Goal: Information Seeking & Learning: Learn about a topic

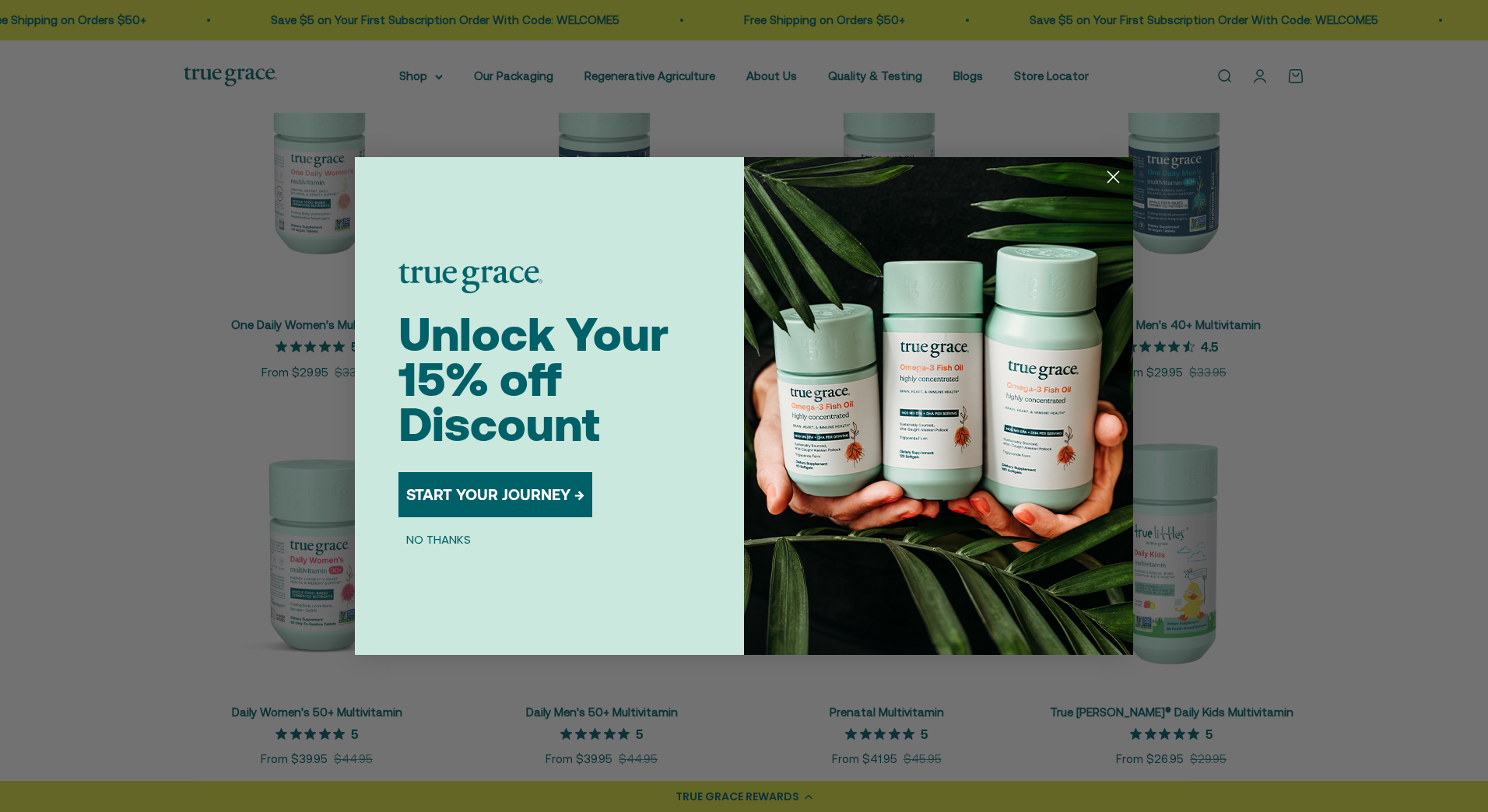
click at [1113, 172] on circle "Close dialog" at bounding box center [1113, 177] width 25 height 25
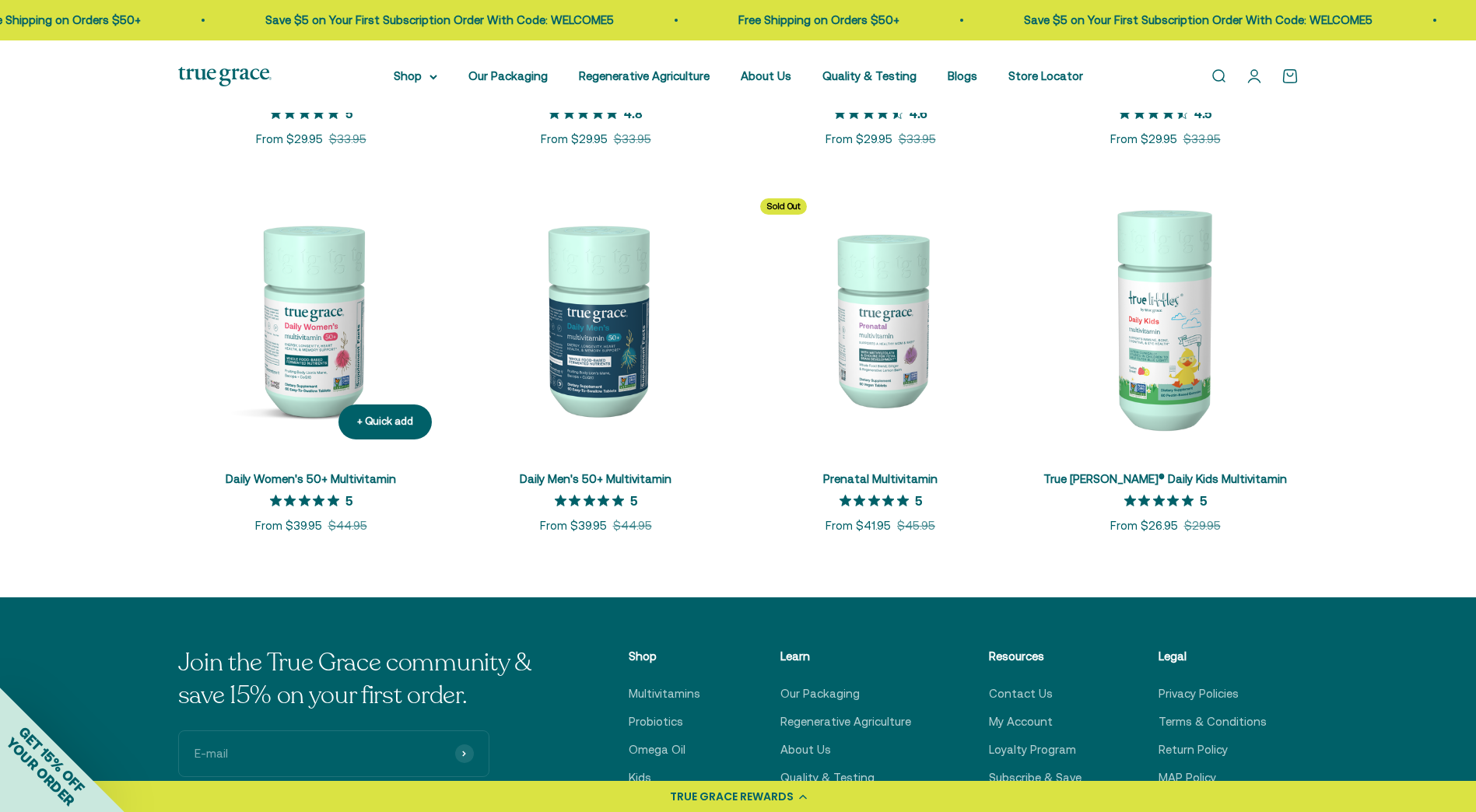
scroll to position [311, 0]
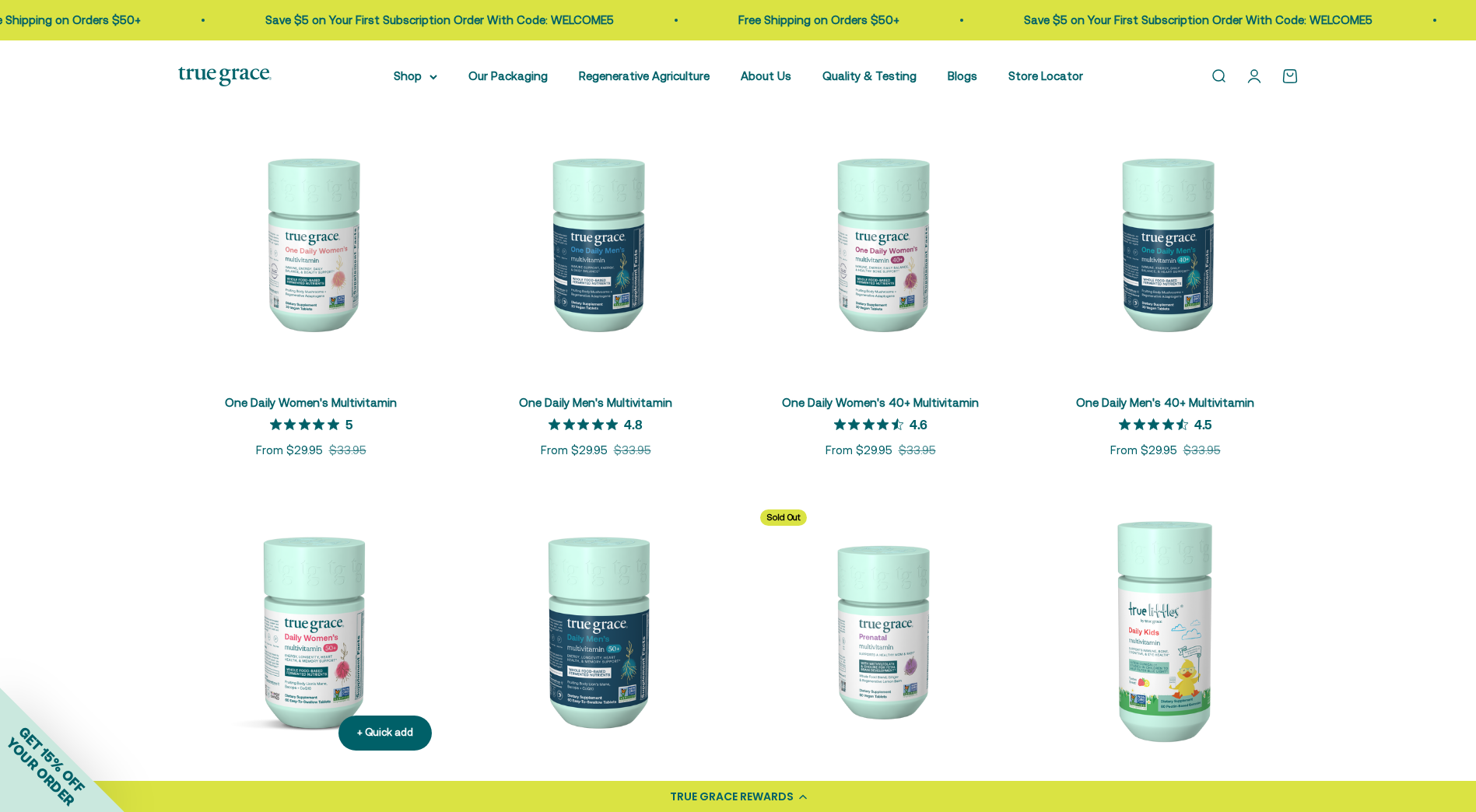
click at [303, 654] on img at bounding box center [311, 630] width 267 height 266
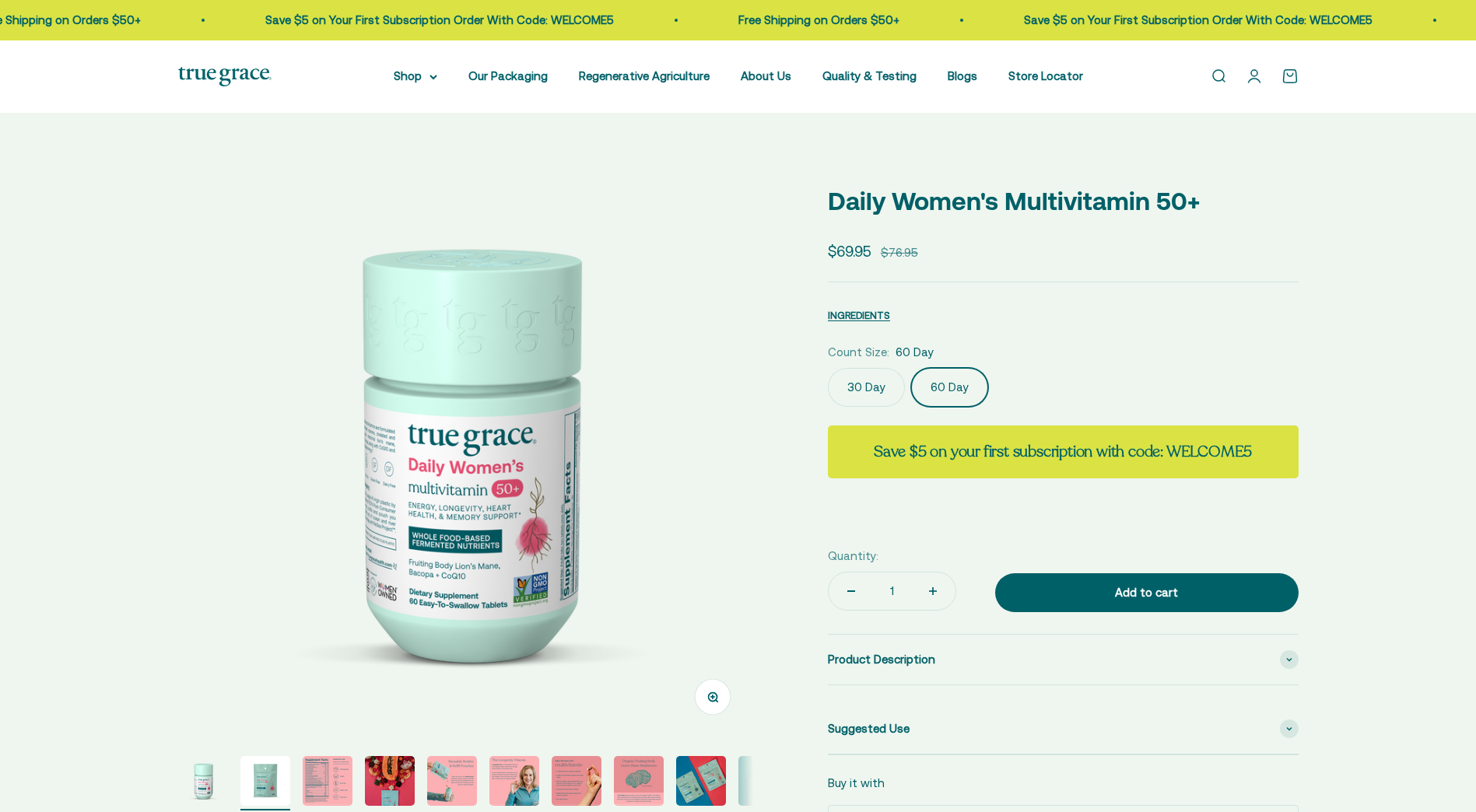
scroll to position [0, 594]
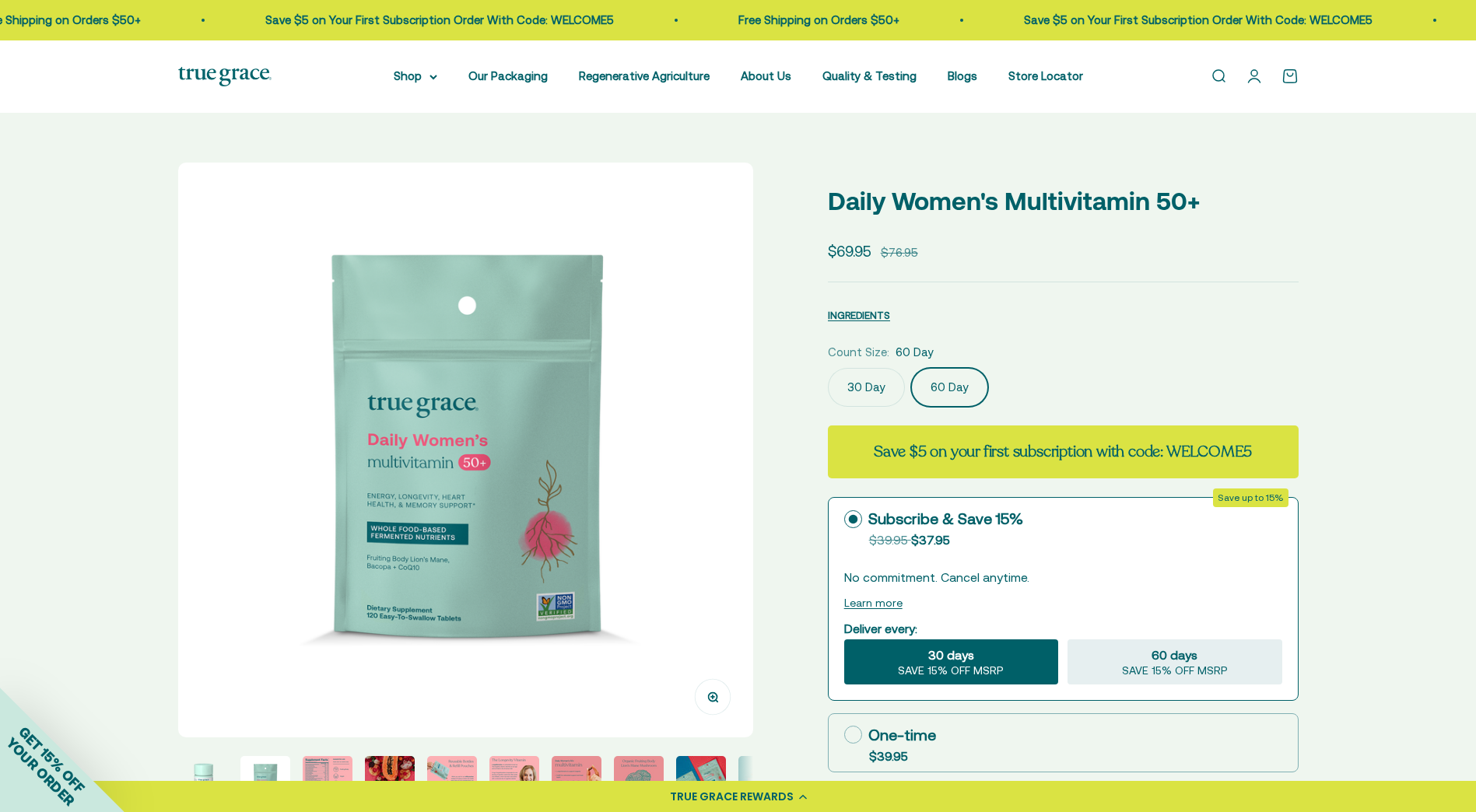
select select "3"
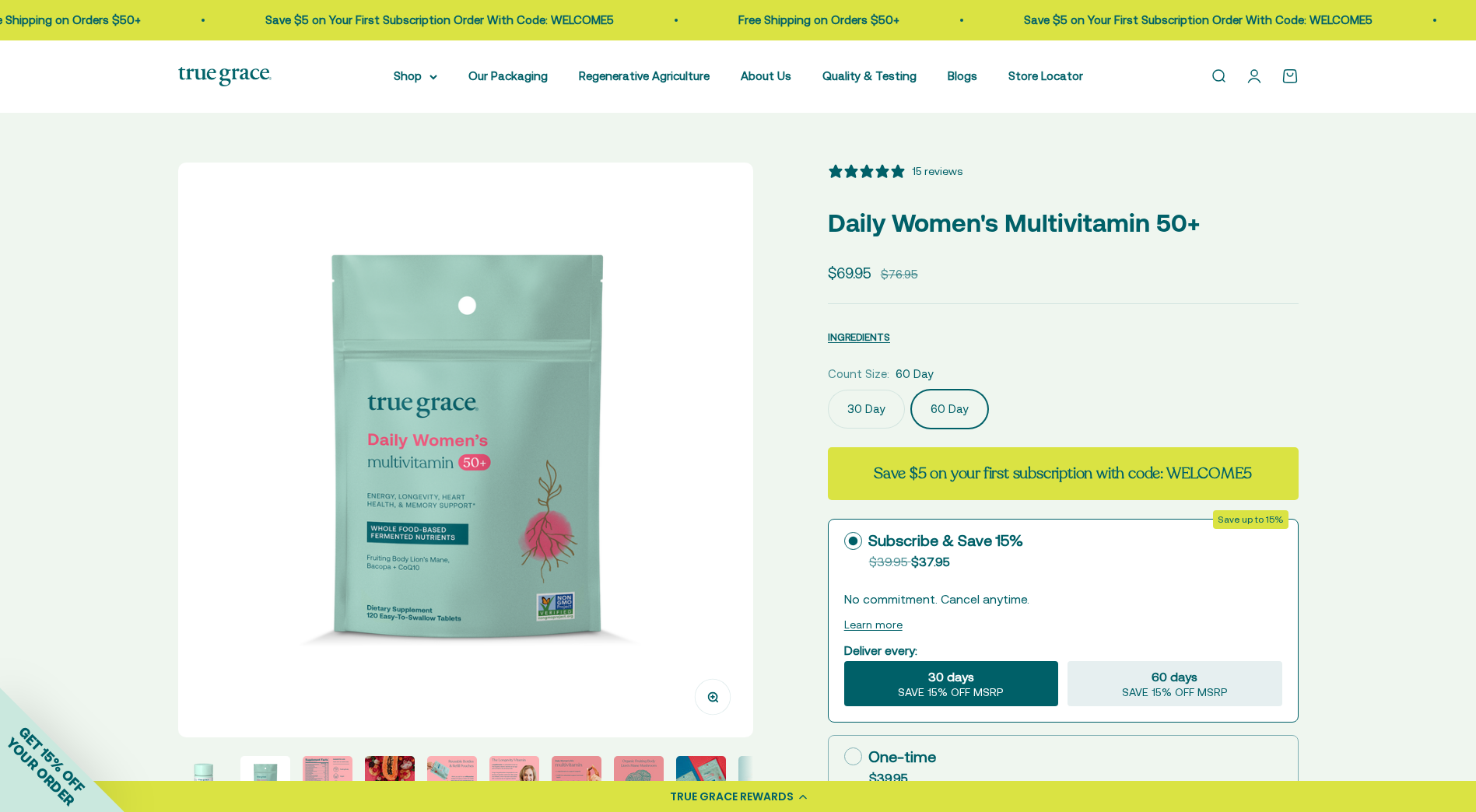
click at [857, 402] on label "30 Day" at bounding box center [867, 409] width 77 height 39
click at [828, 390] on input "30 Day" at bounding box center [828, 389] width 1 height 1
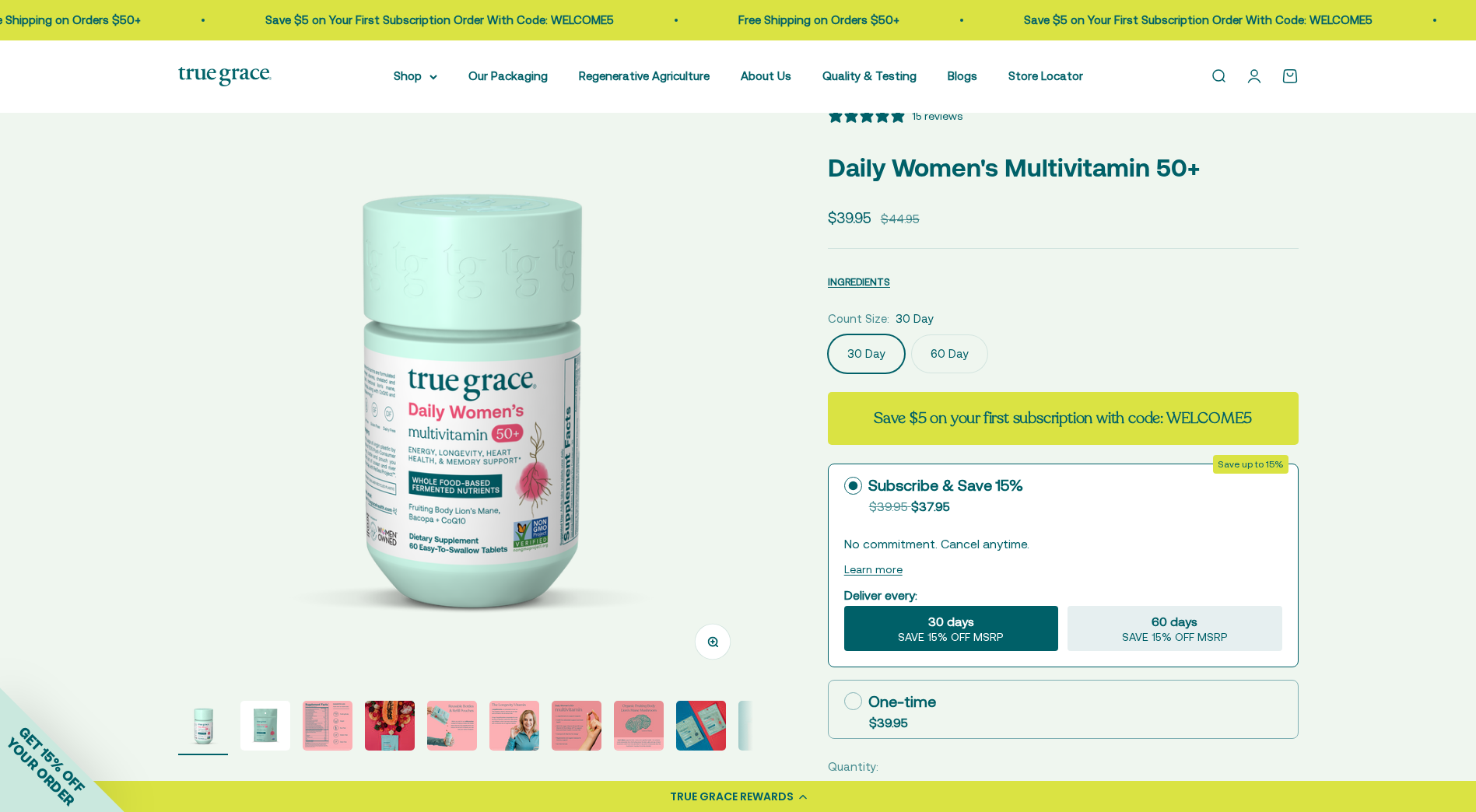
scroll to position [311, 0]
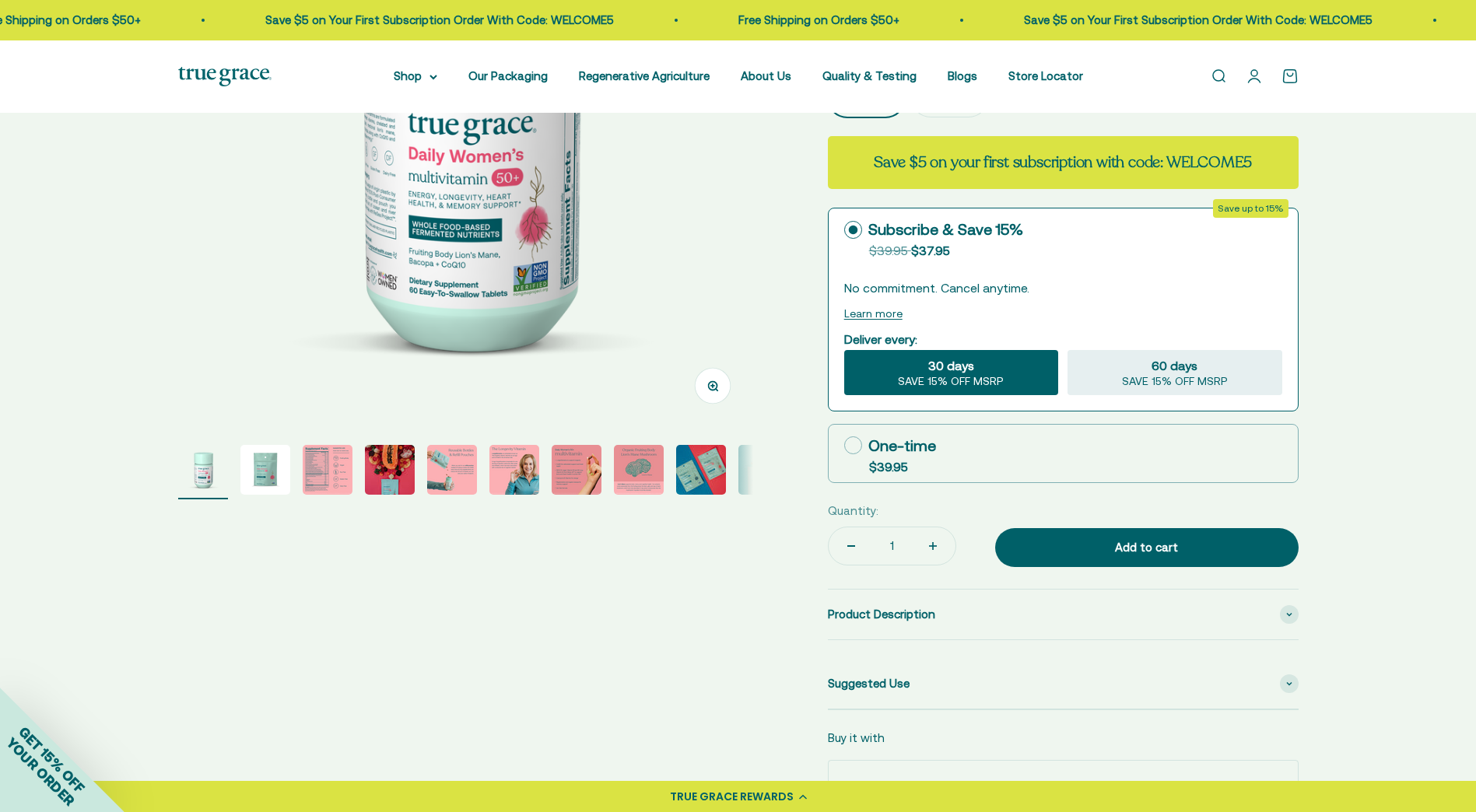
click at [744, 468] on img "Go to item 10" at bounding box center [763, 469] width 50 height 50
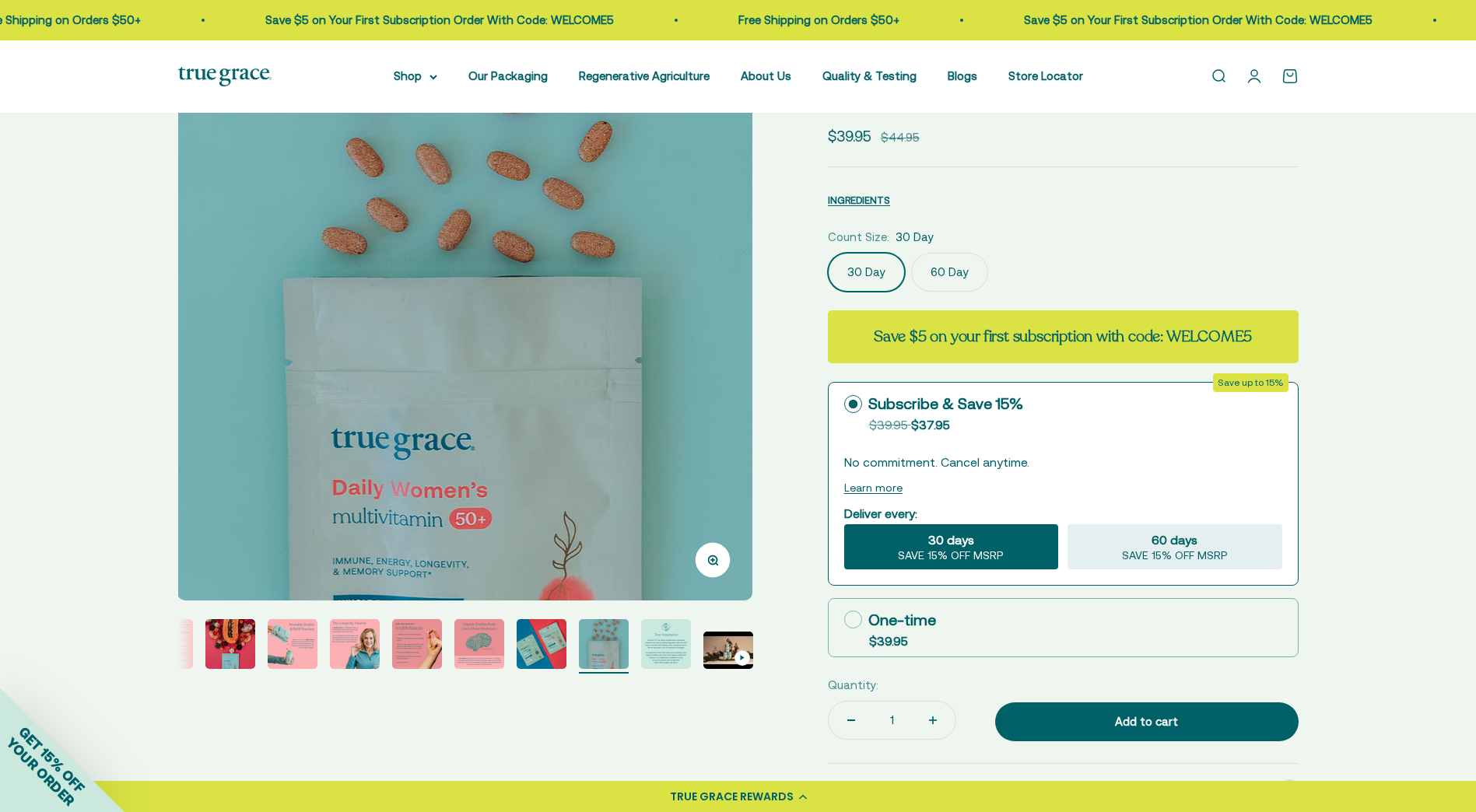
scroll to position [233, 0]
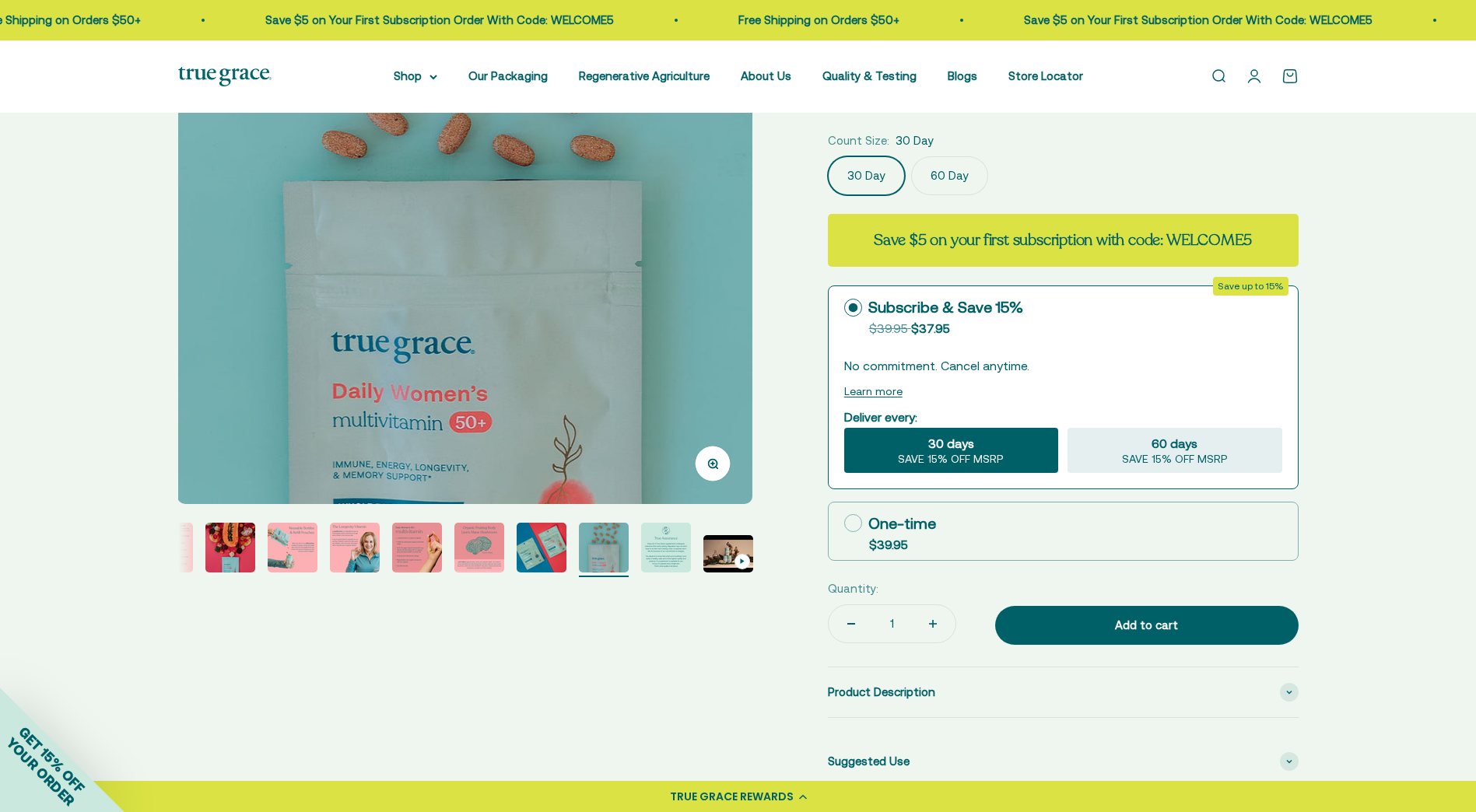
click at [302, 538] on img "Go to item 5" at bounding box center [292, 547] width 50 height 50
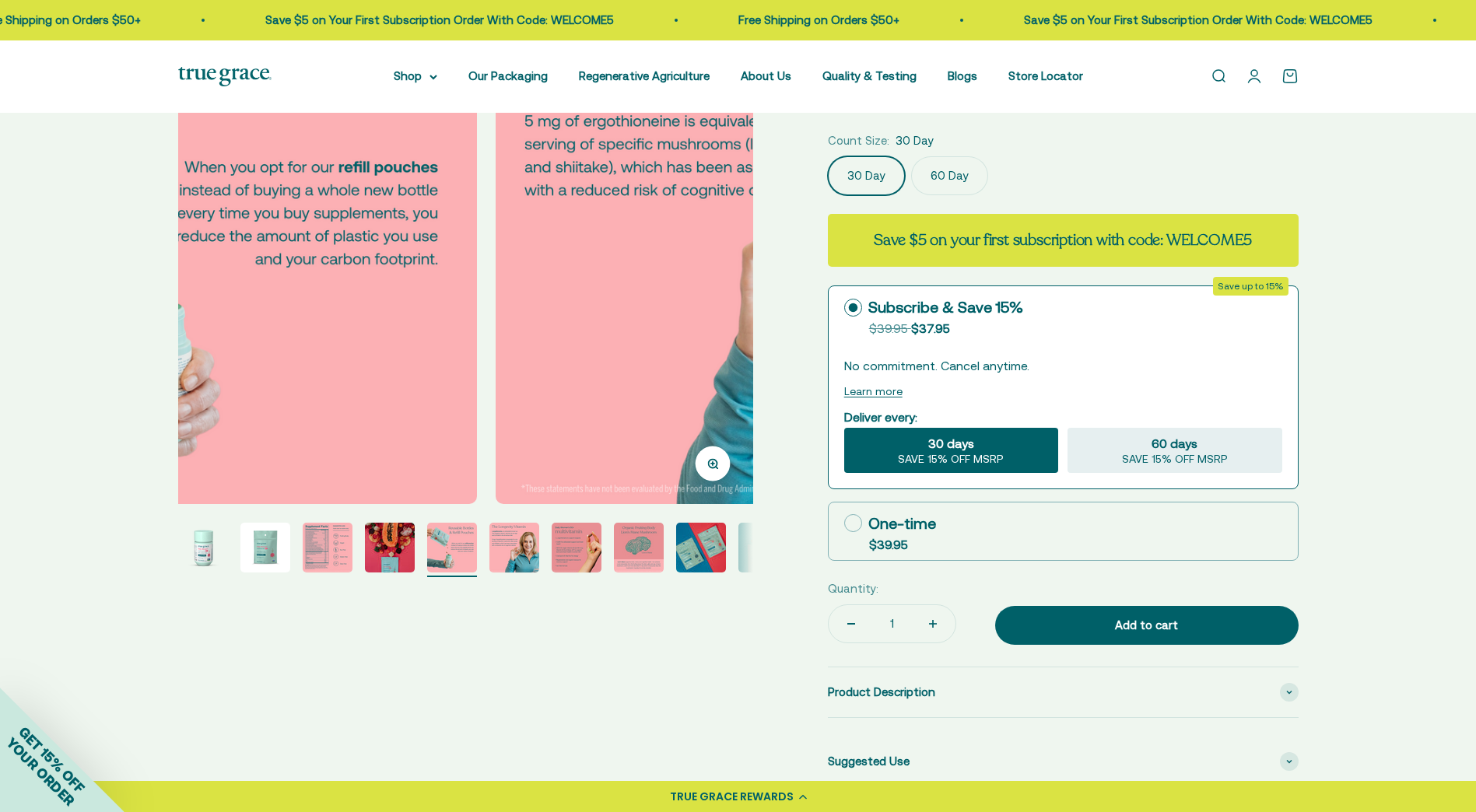
scroll to position [0, 2376]
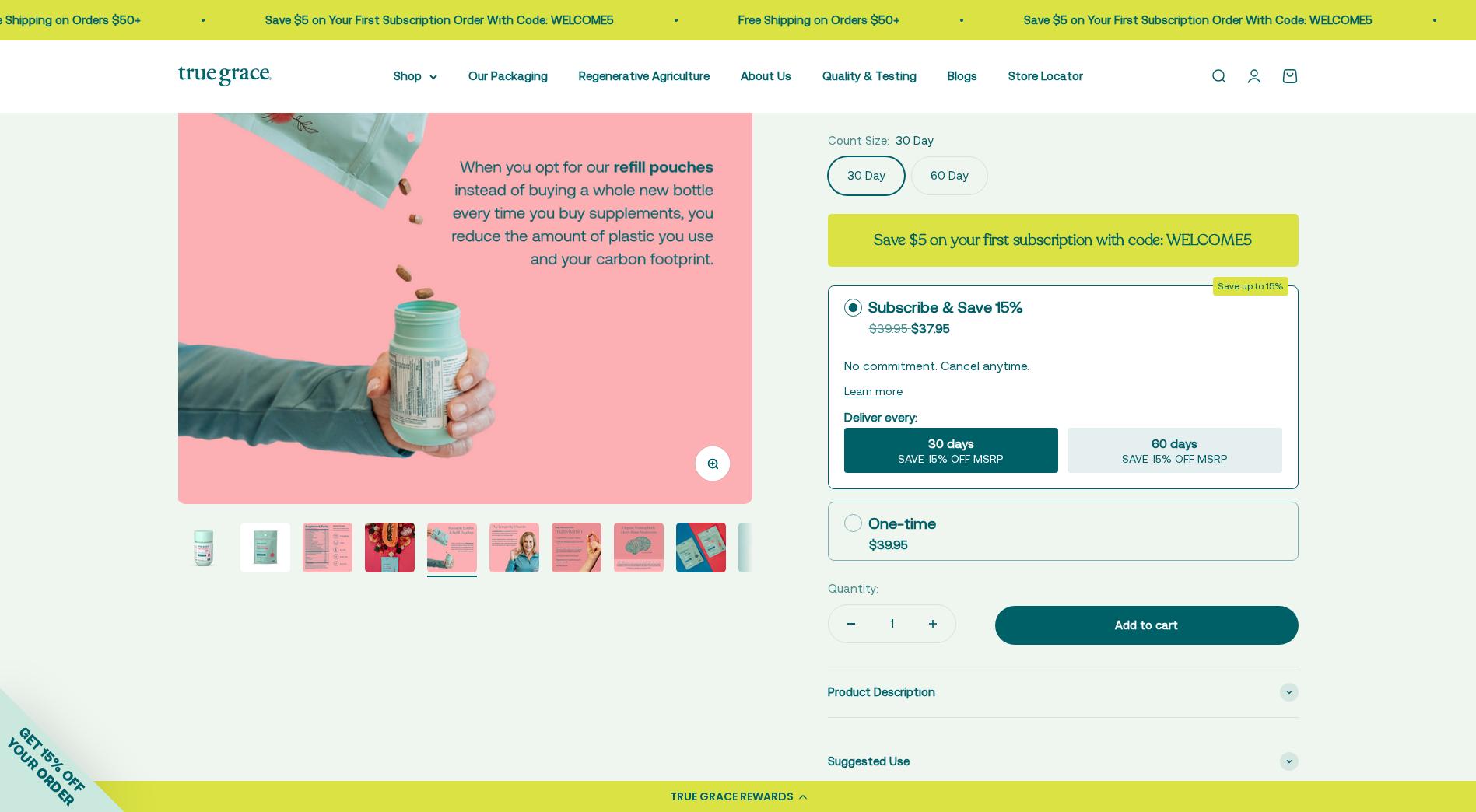
drag, startPoint x: 648, startPoint y: 558, endPoint x: 663, endPoint y: 554, distance: 15.5
click at [649, 557] on img "Go to item 8" at bounding box center [639, 547] width 50 height 50
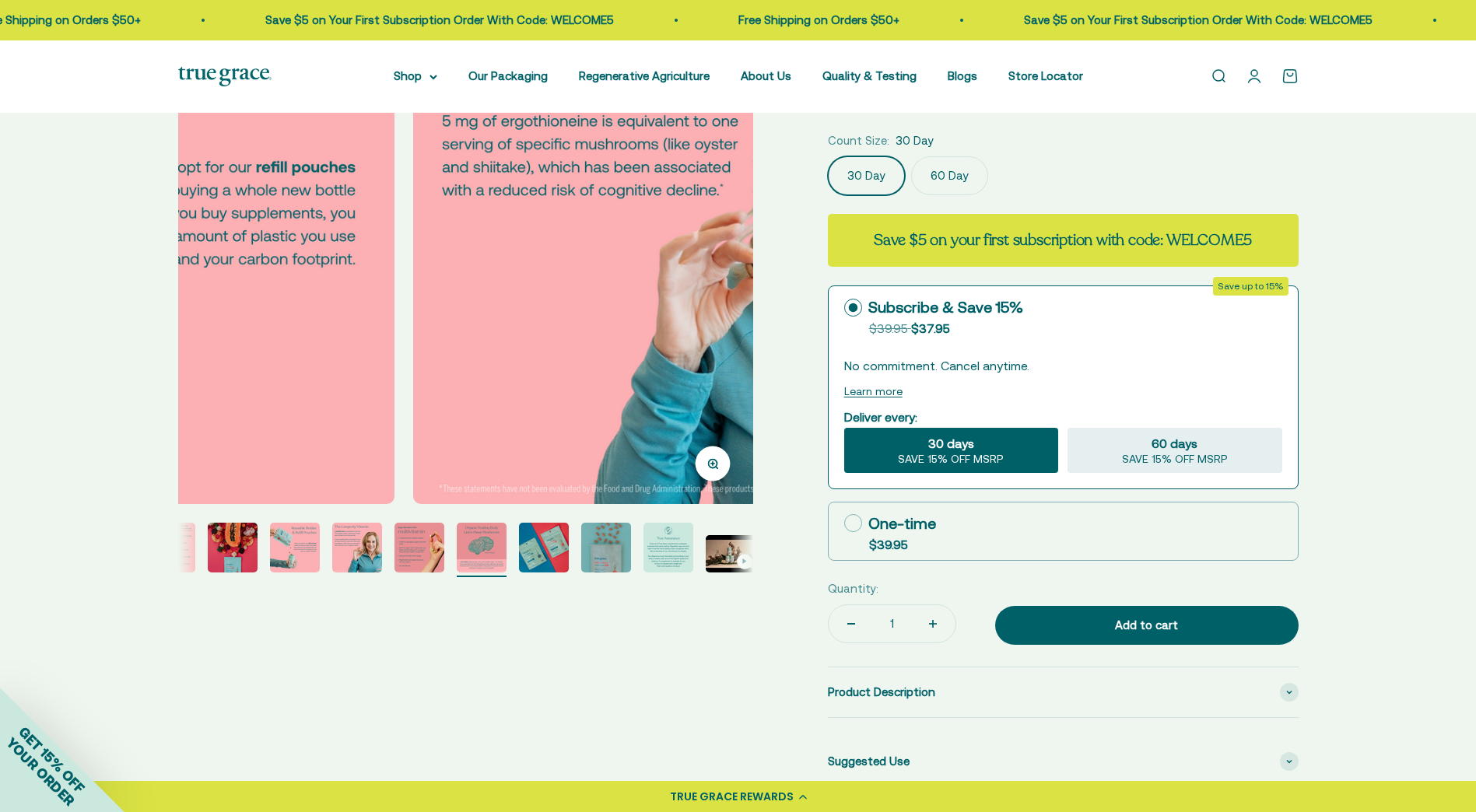
scroll to position [0, 160]
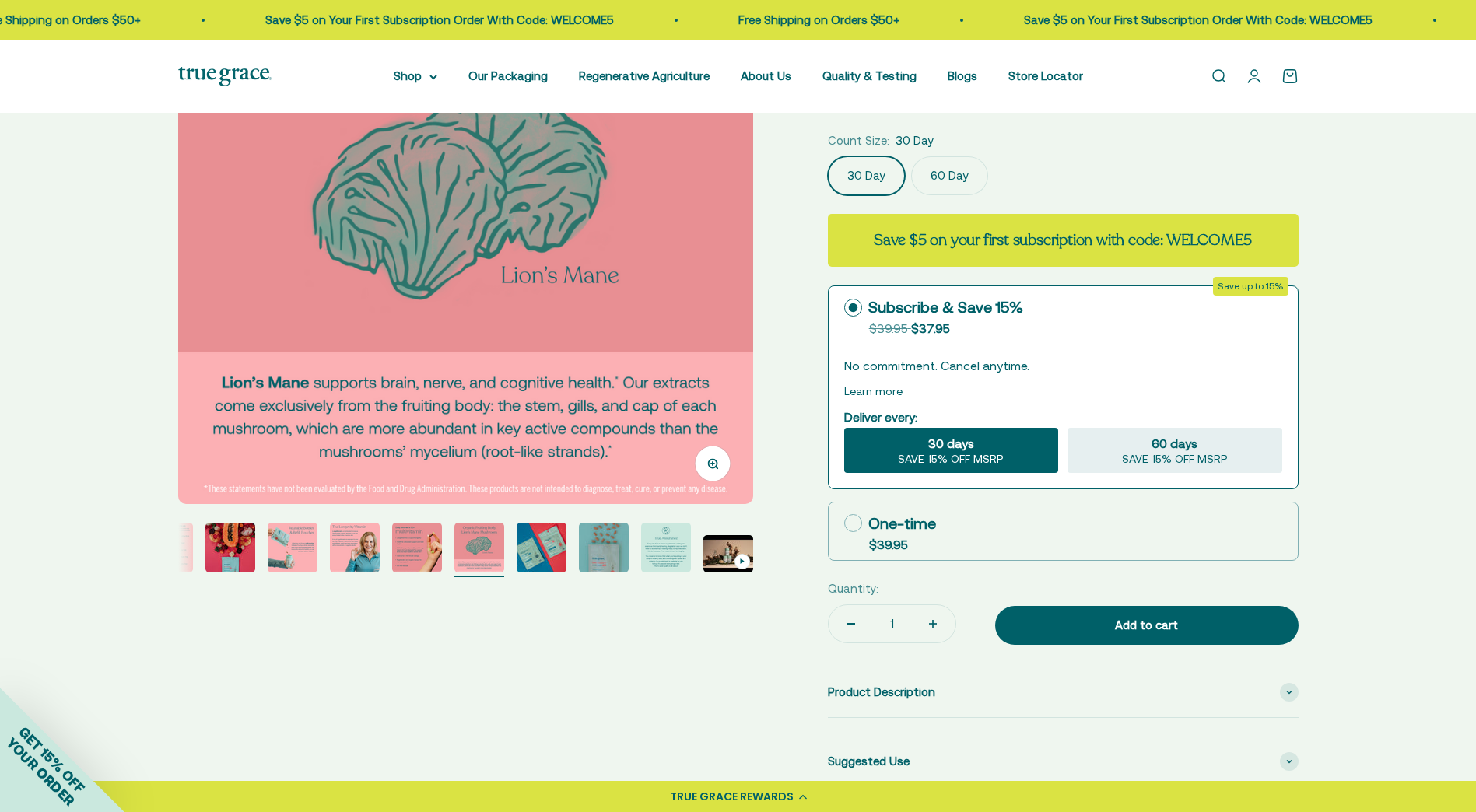
click at [719, 552] on img "Go to item 12" at bounding box center [728, 554] width 50 height 37
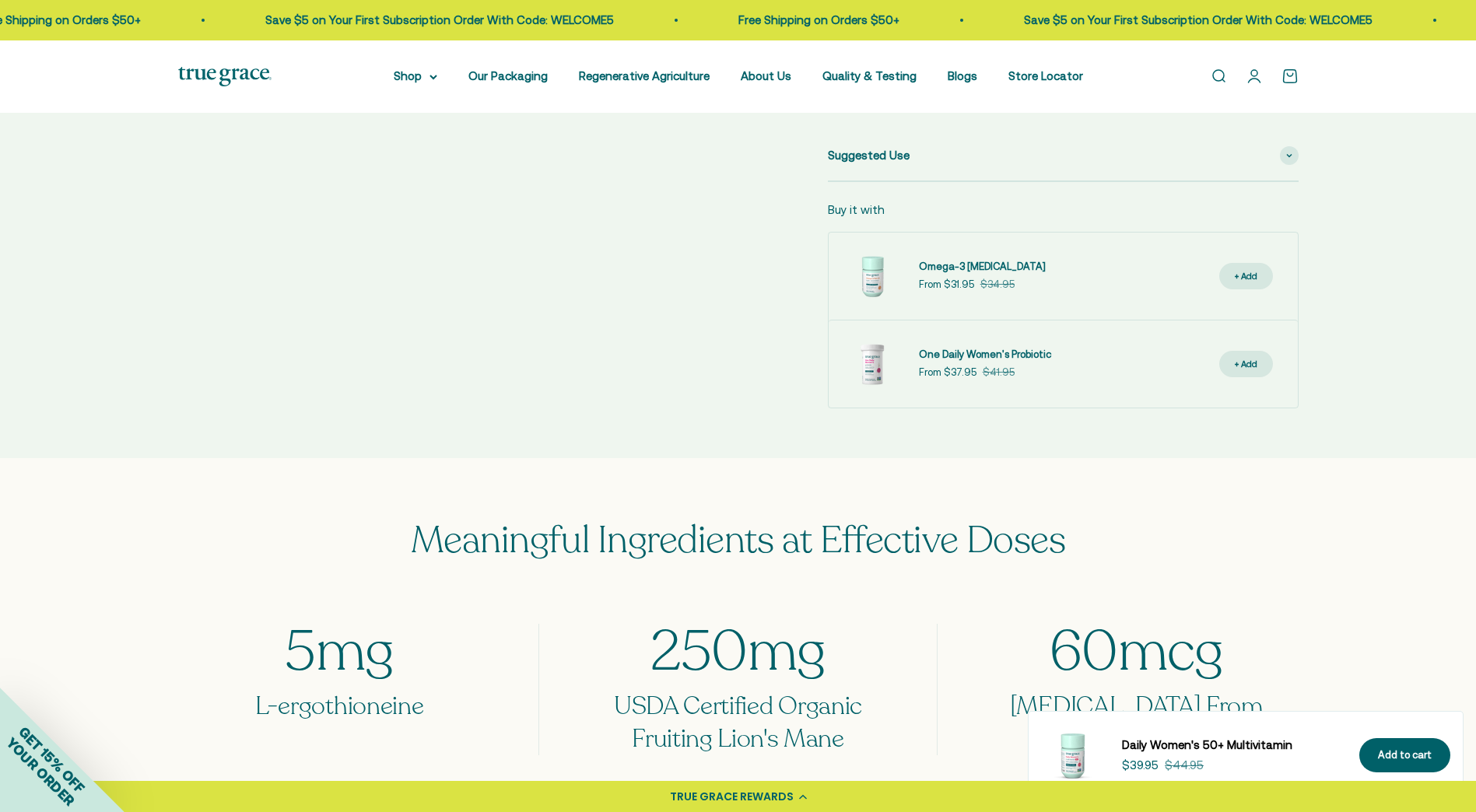
scroll to position [0, 0]
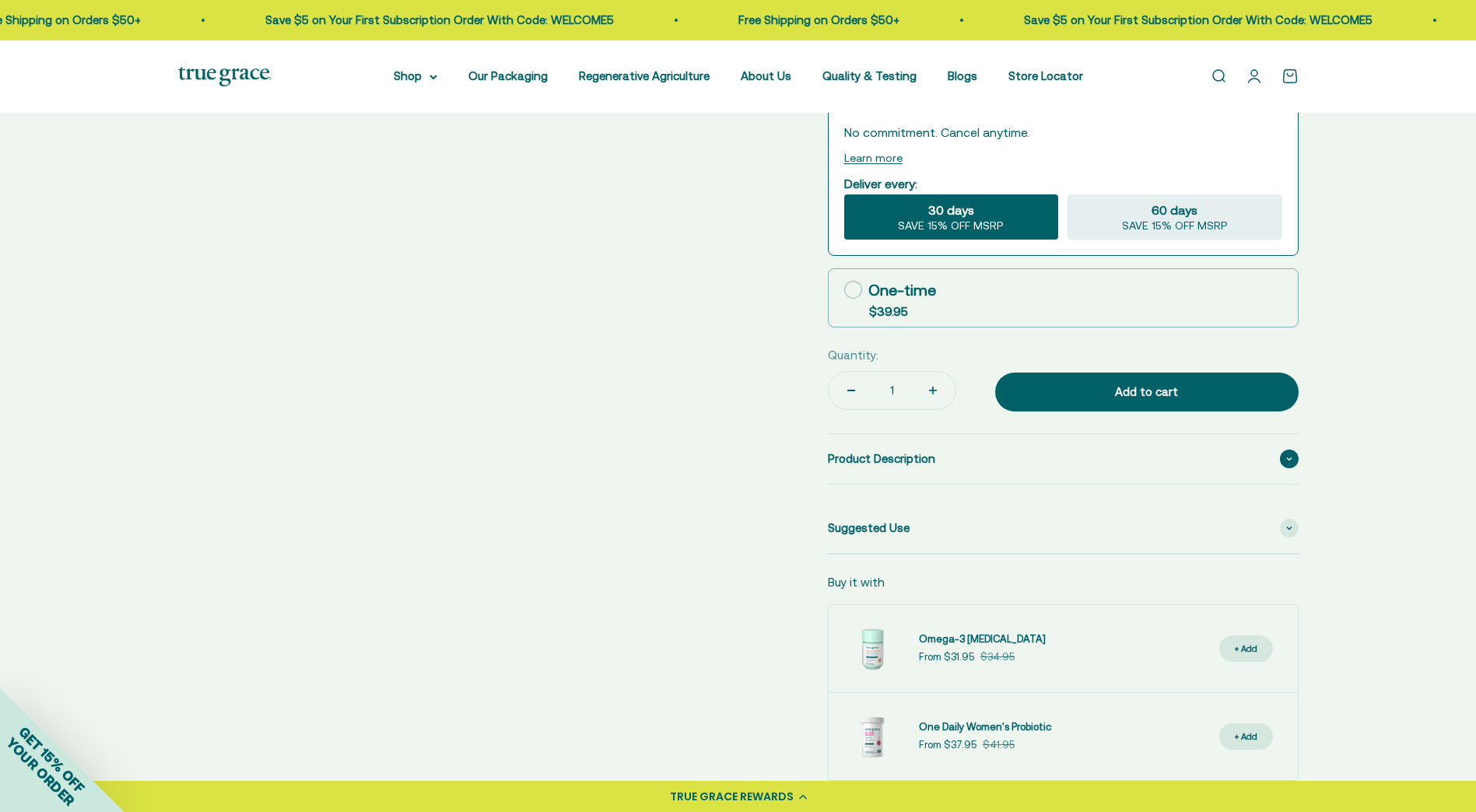
click at [1287, 461] on span at bounding box center [1289, 458] width 18 height 18
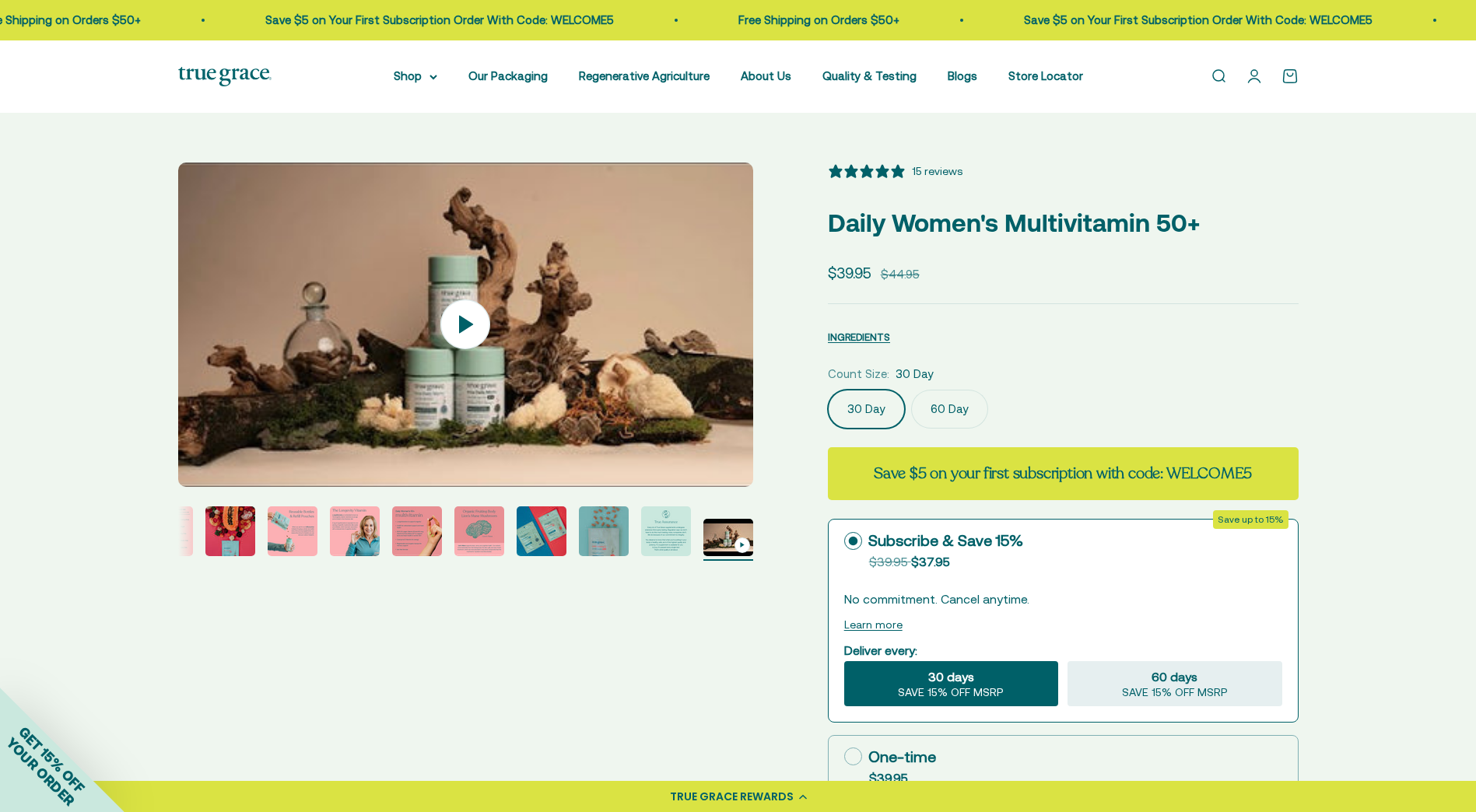
click at [740, 545] on icon "Go to item 12" at bounding box center [742, 545] width 6 height 7
click at [861, 341] on span "INGREDIENTS" at bounding box center [859, 337] width 62 height 12
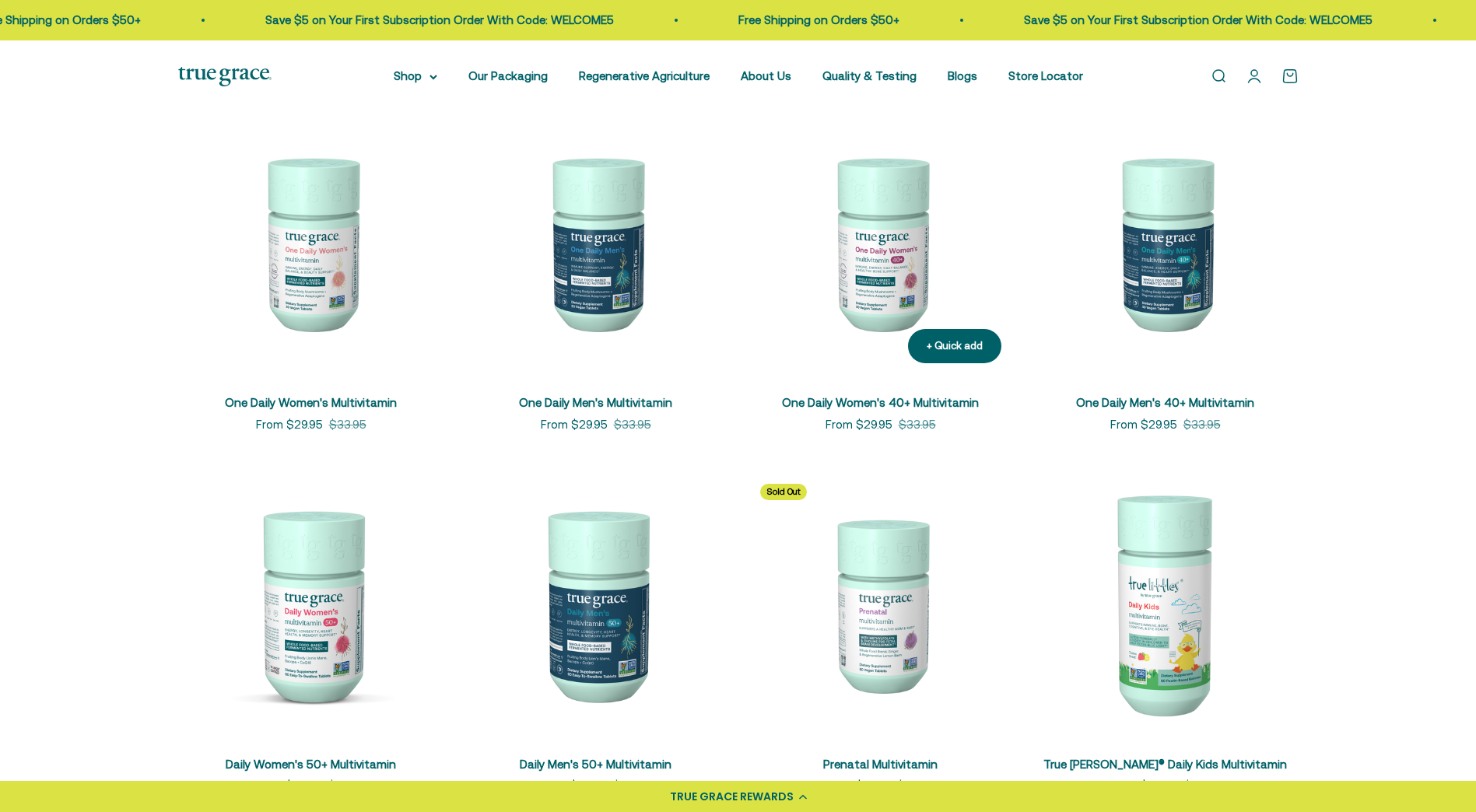
click at [886, 264] on img at bounding box center [881, 243] width 267 height 266
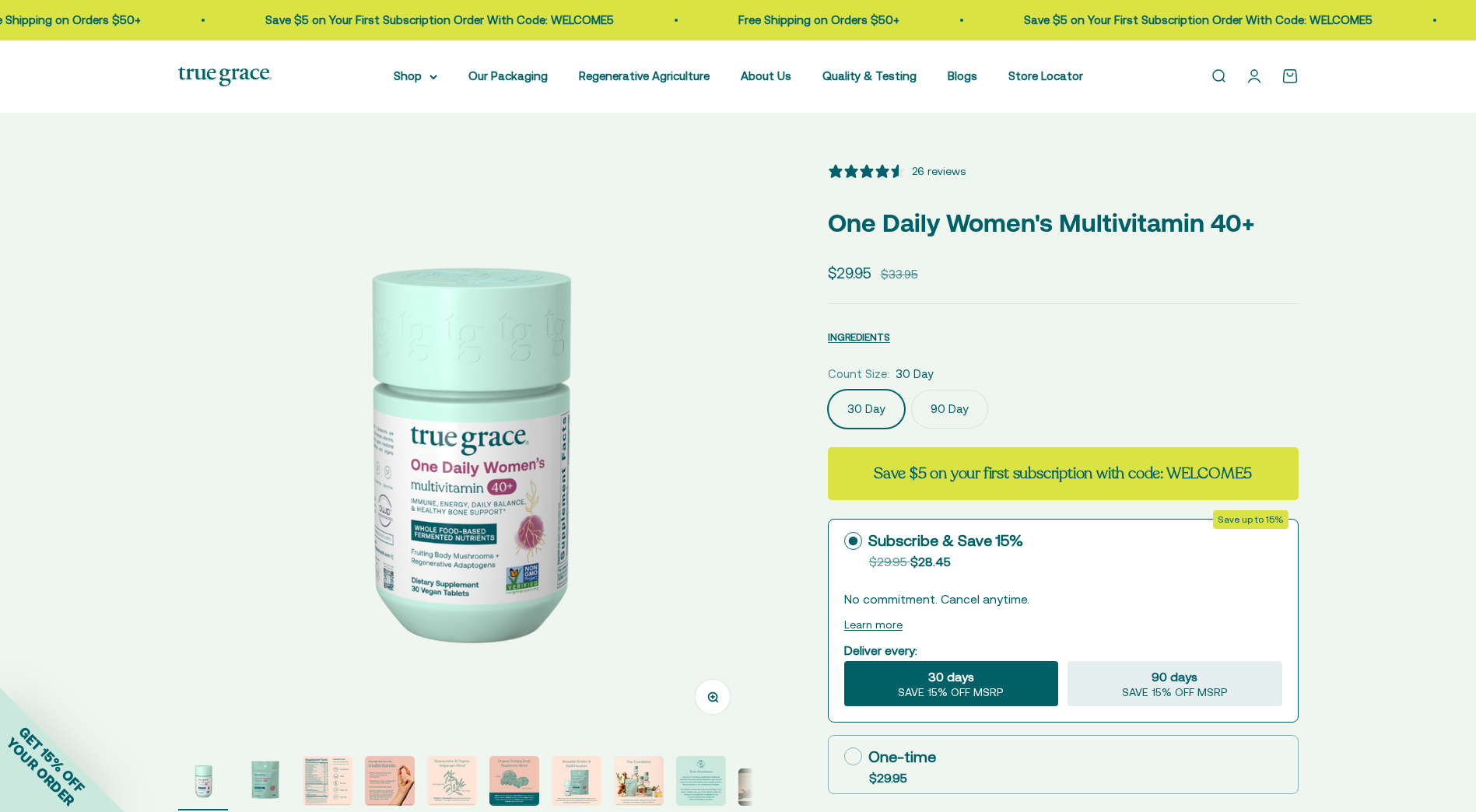
select select "3"
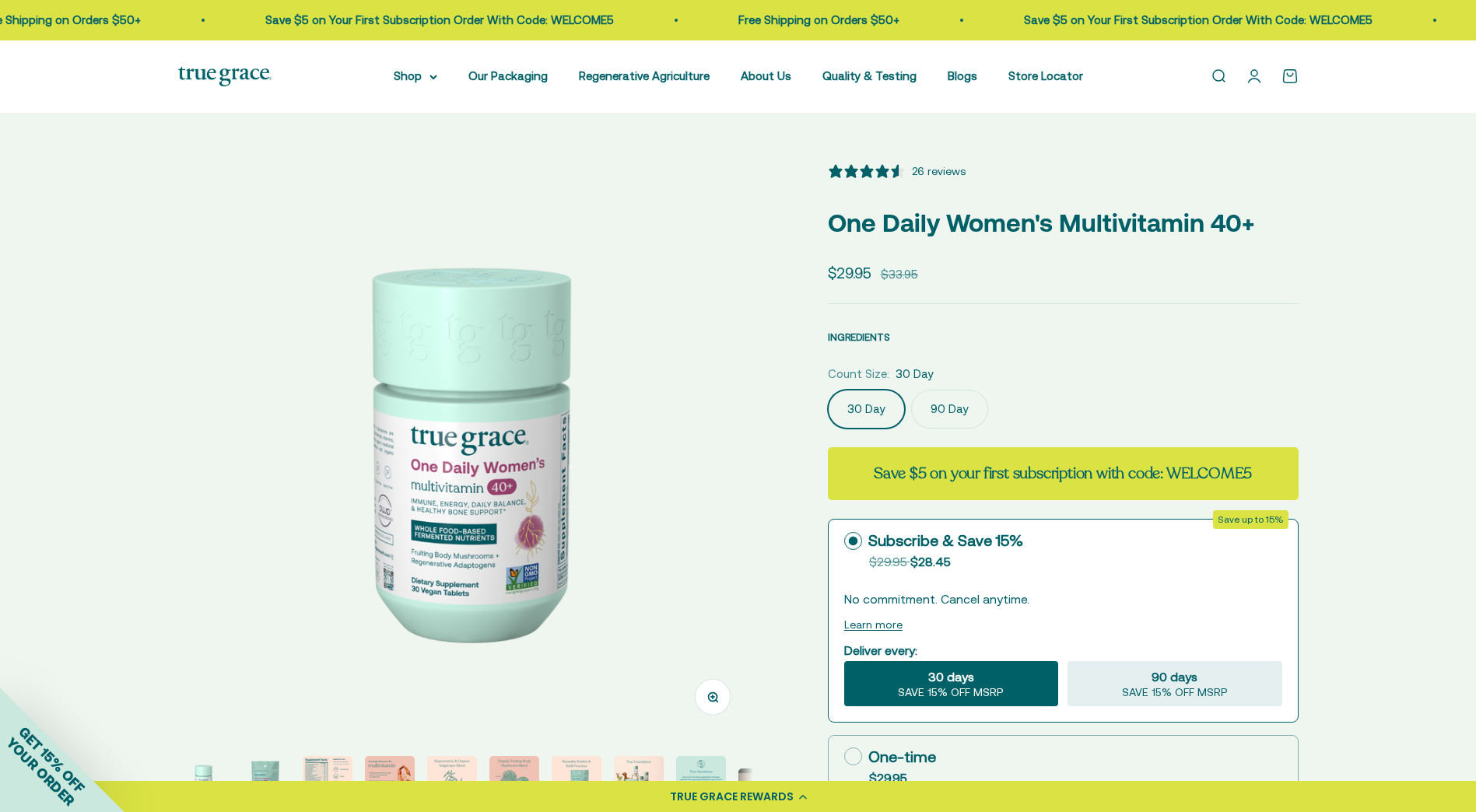
click at [855, 337] on span "INGREDIENTS" at bounding box center [859, 337] width 62 height 12
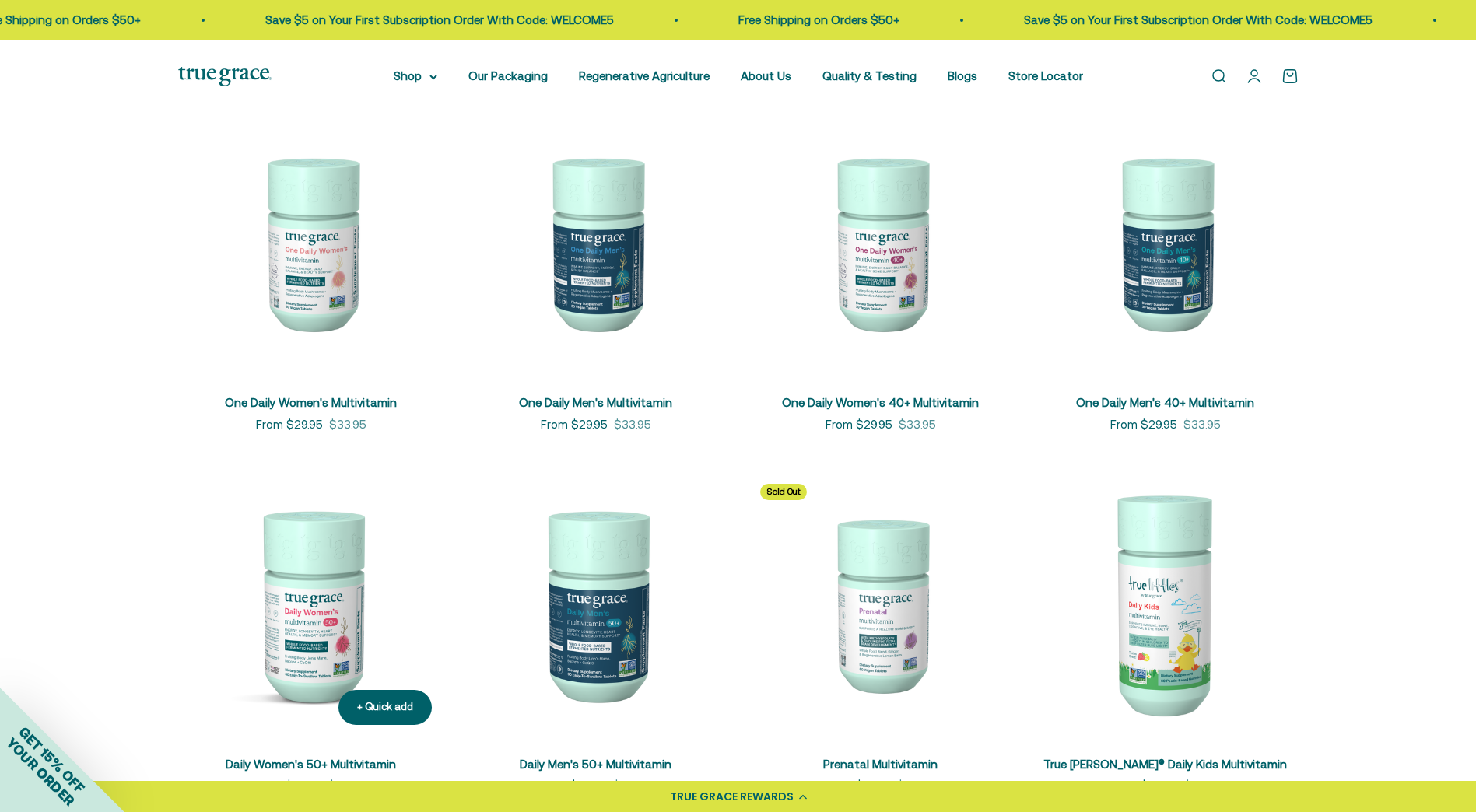
click at [312, 631] on img at bounding box center [311, 604] width 267 height 266
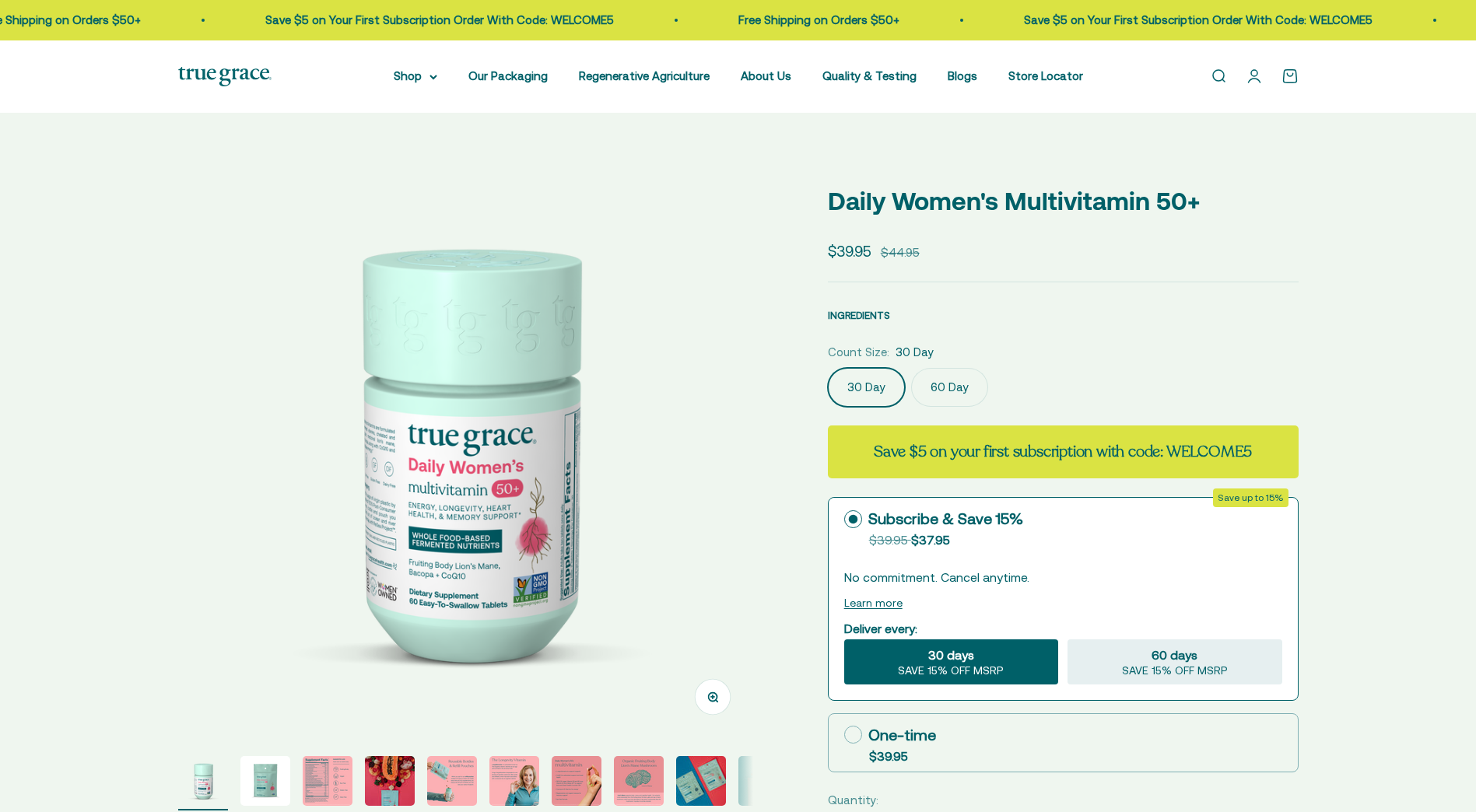
click at [844, 313] on safe-sticky "Daily Women's Multivitamin 50+ Sale price $39.95 Regular price $44.95 INGREDIEN…" at bounding box center [1064, 694] width 471 height 1063
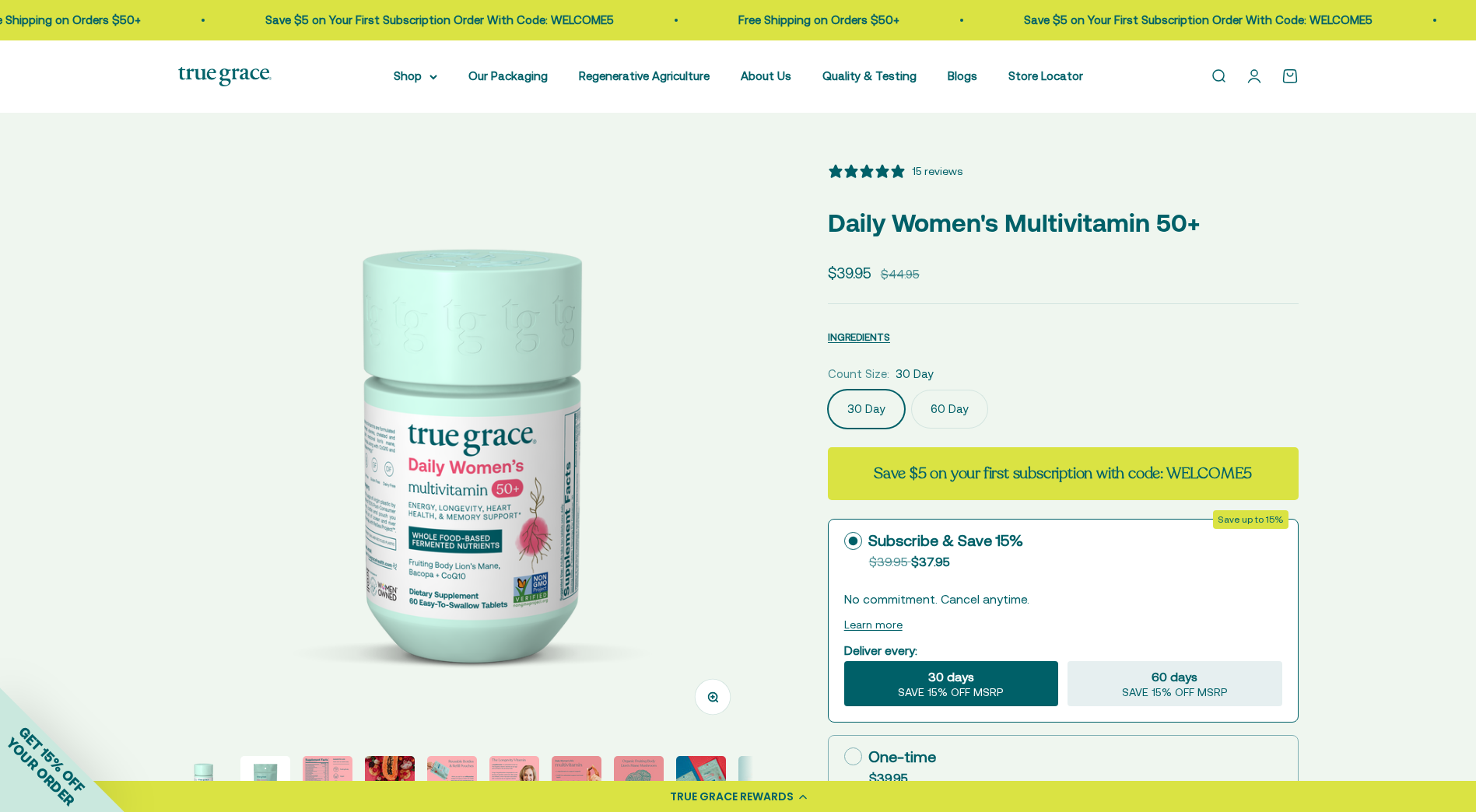
select select "3"
click at [837, 333] on span "INGREDIENTS" at bounding box center [859, 337] width 62 height 12
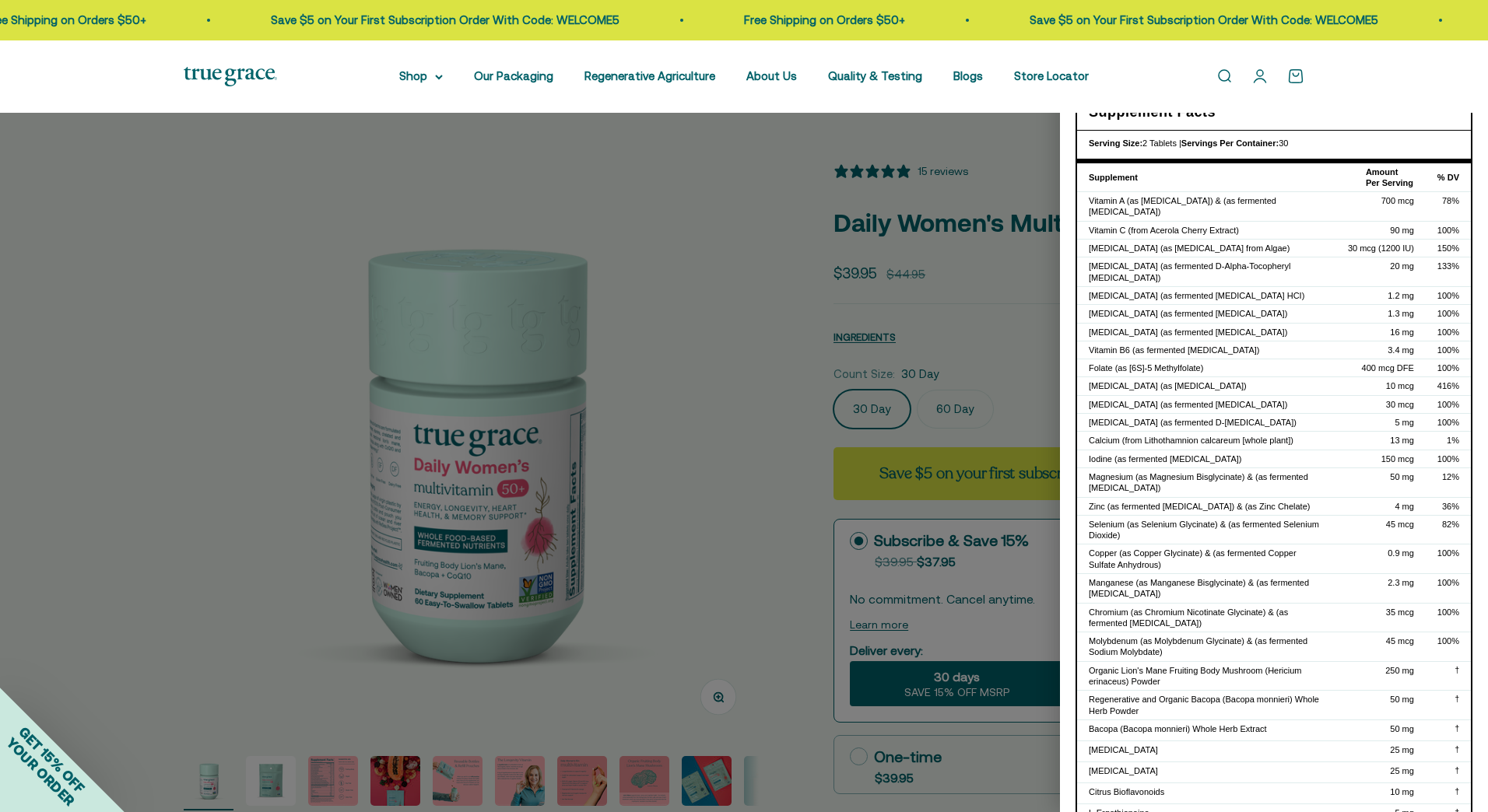
click at [694, 366] on div at bounding box center [744, 406] width 1488 height 812
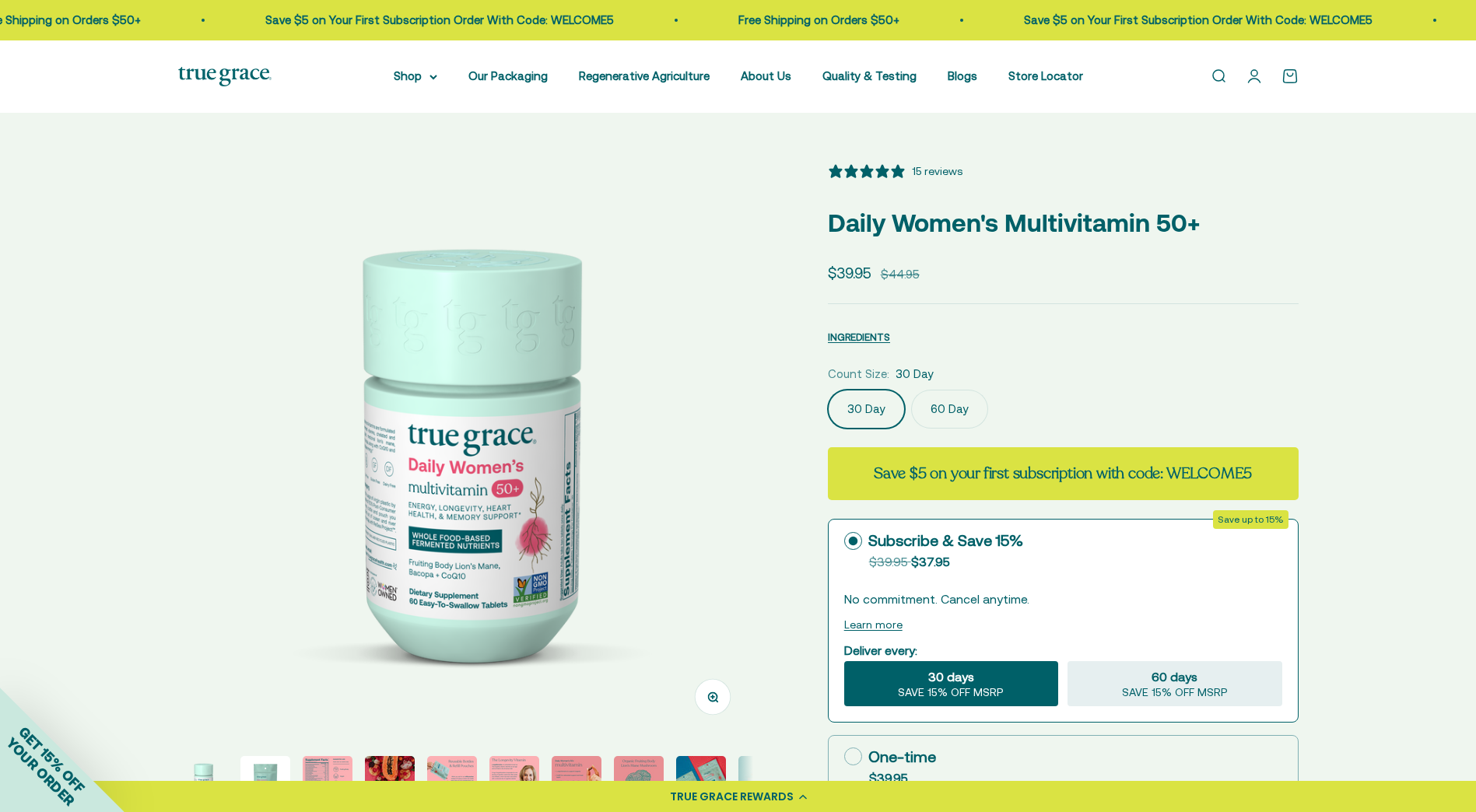
click at [886, 172] on icon "5 stars, 15 ratings" at bounding box center [882, 170] width 14 height 14
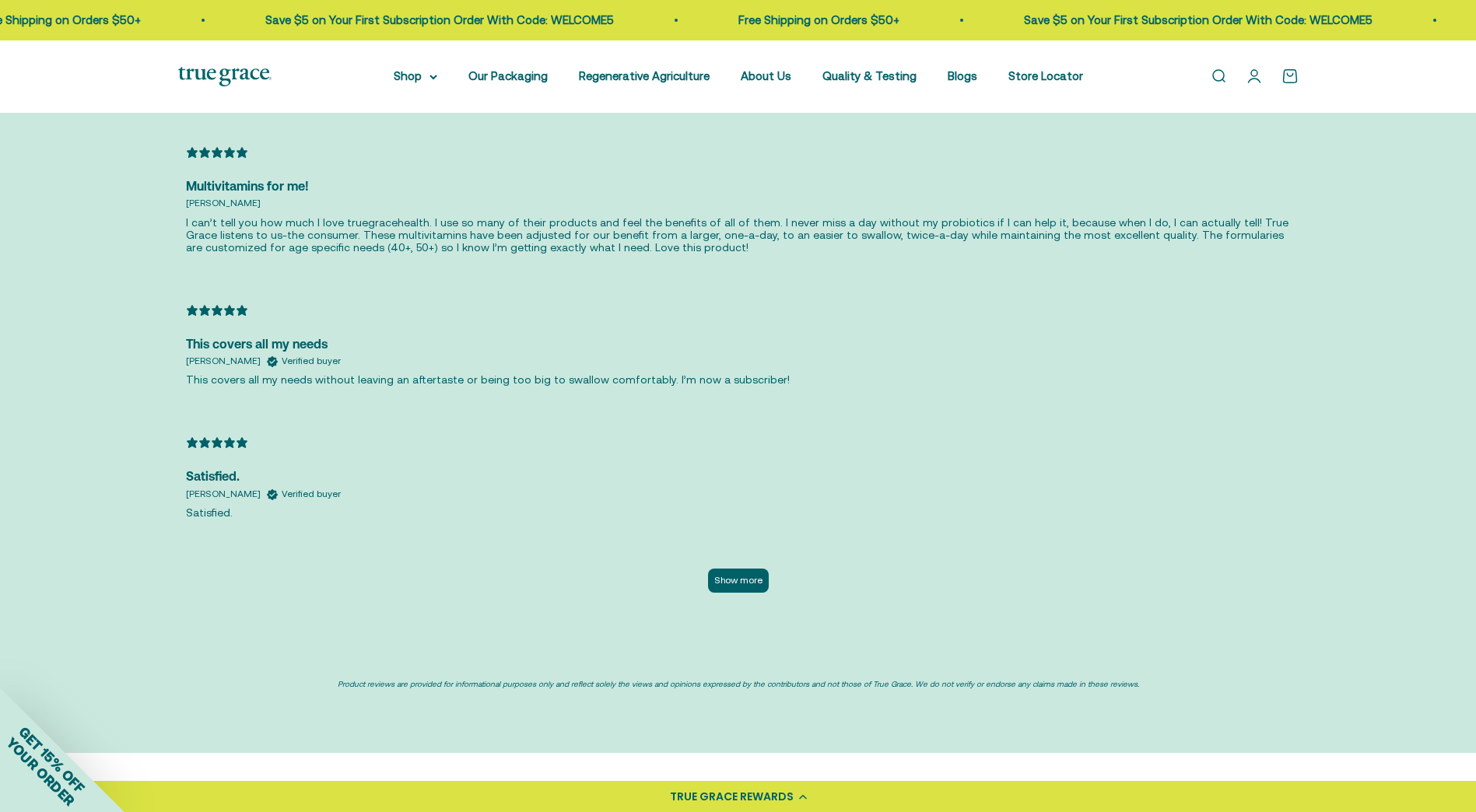
scroll to position [3662, 0]
click at [711, 572] on button "Show more" at bounding box center [738, 577] width 60 height 24
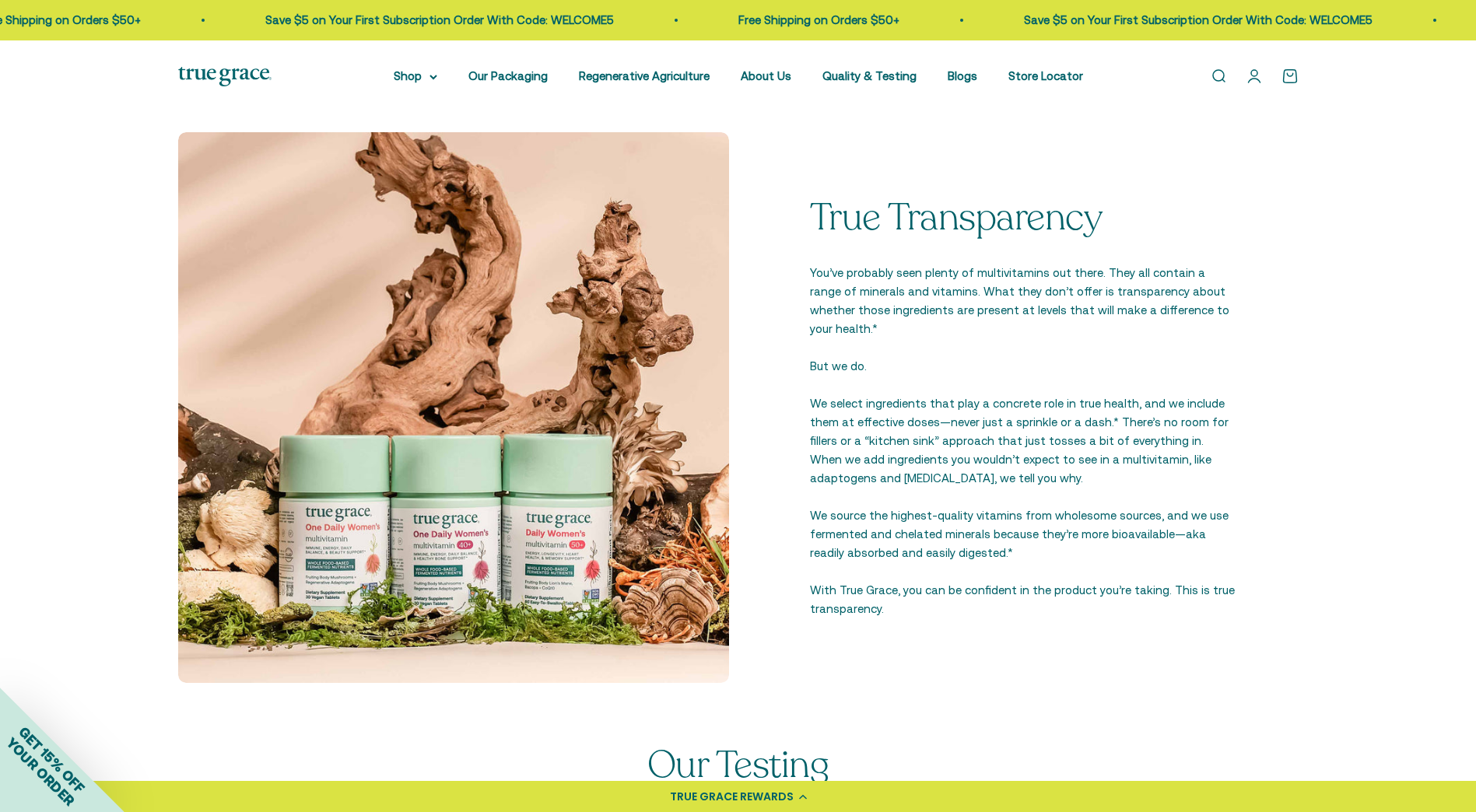
scroll to position [1484, 0]
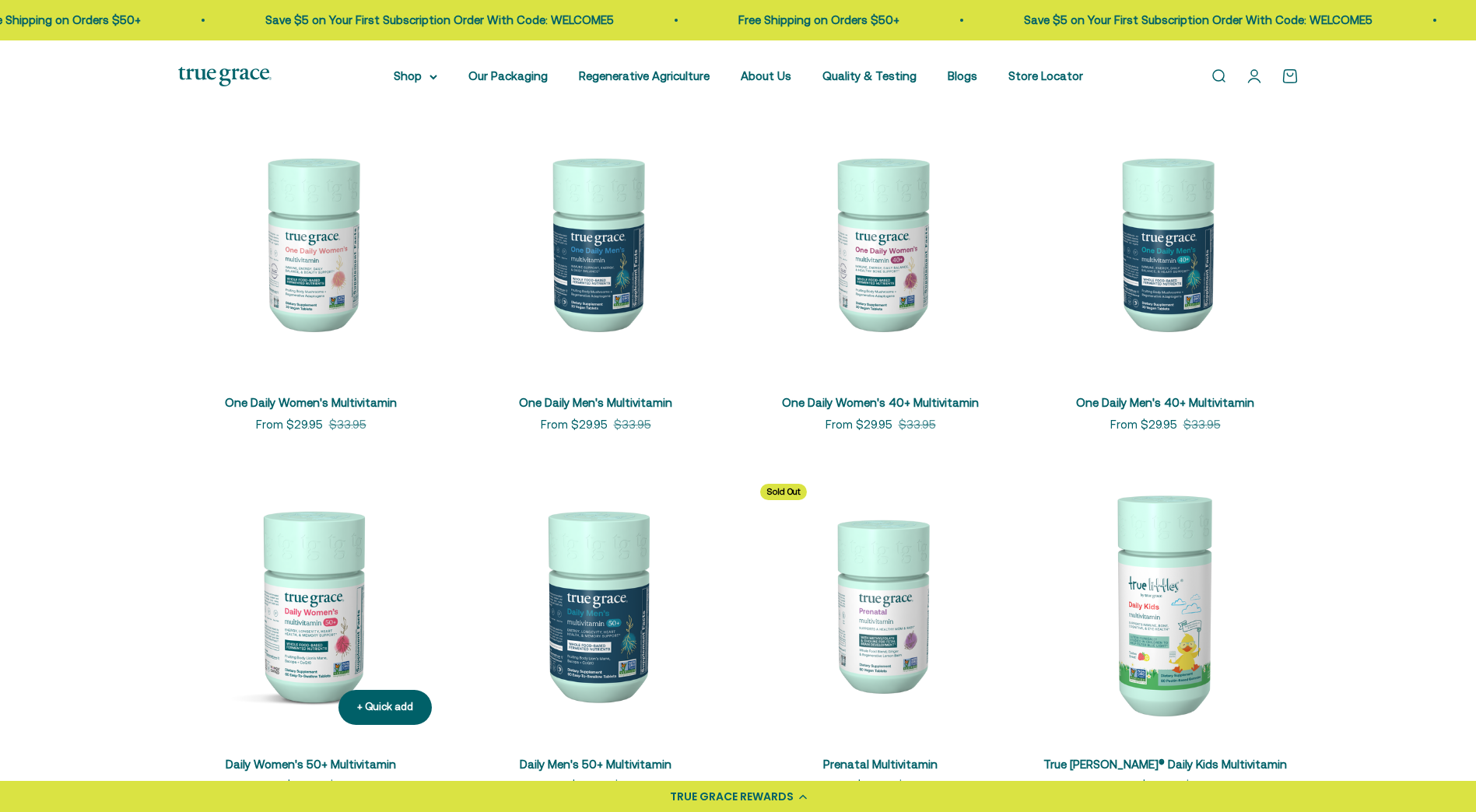
scroll to position [311, 0]
click at [335, 604] on img at bounding box center [311, 604] width 267 height 266
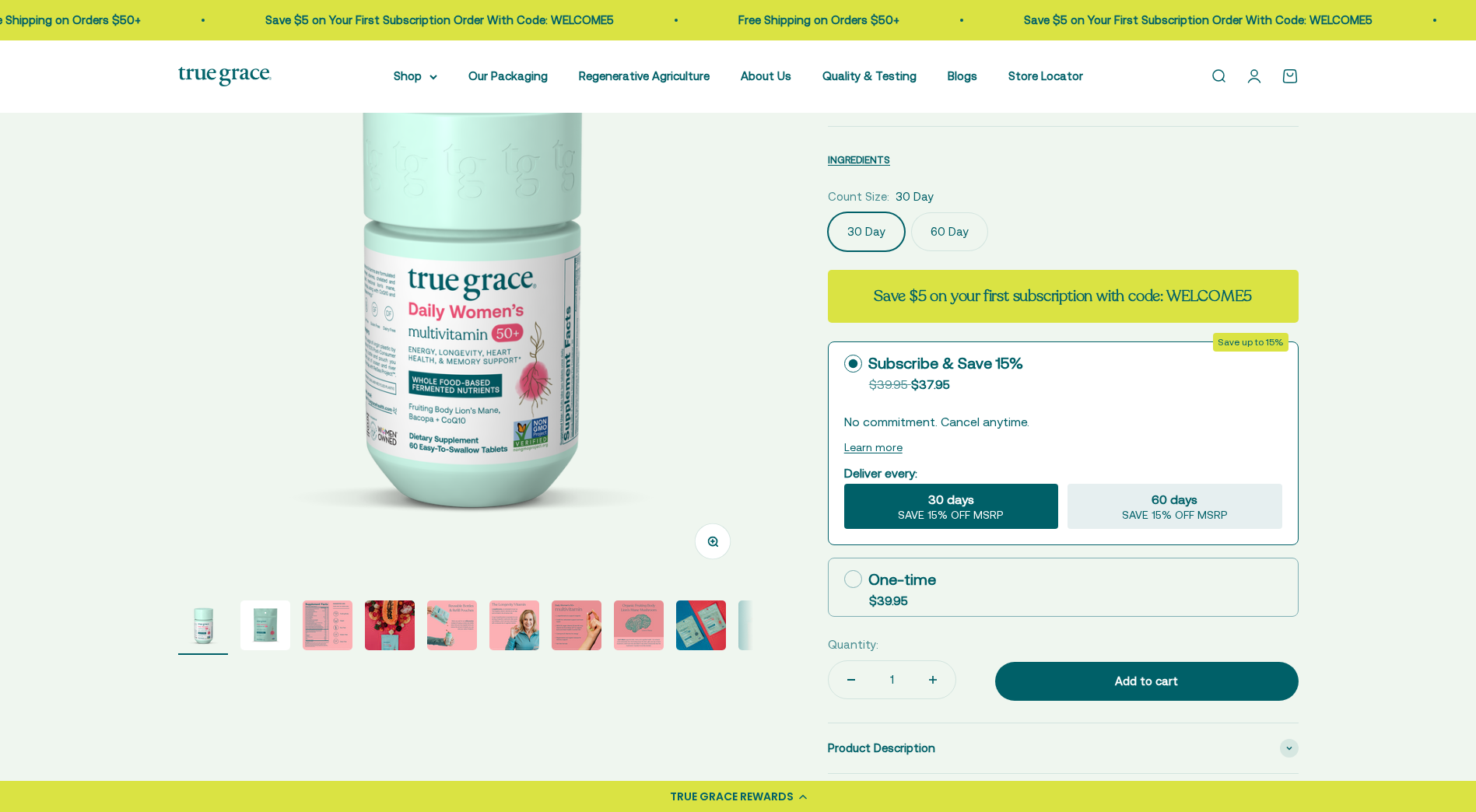
select select "3"
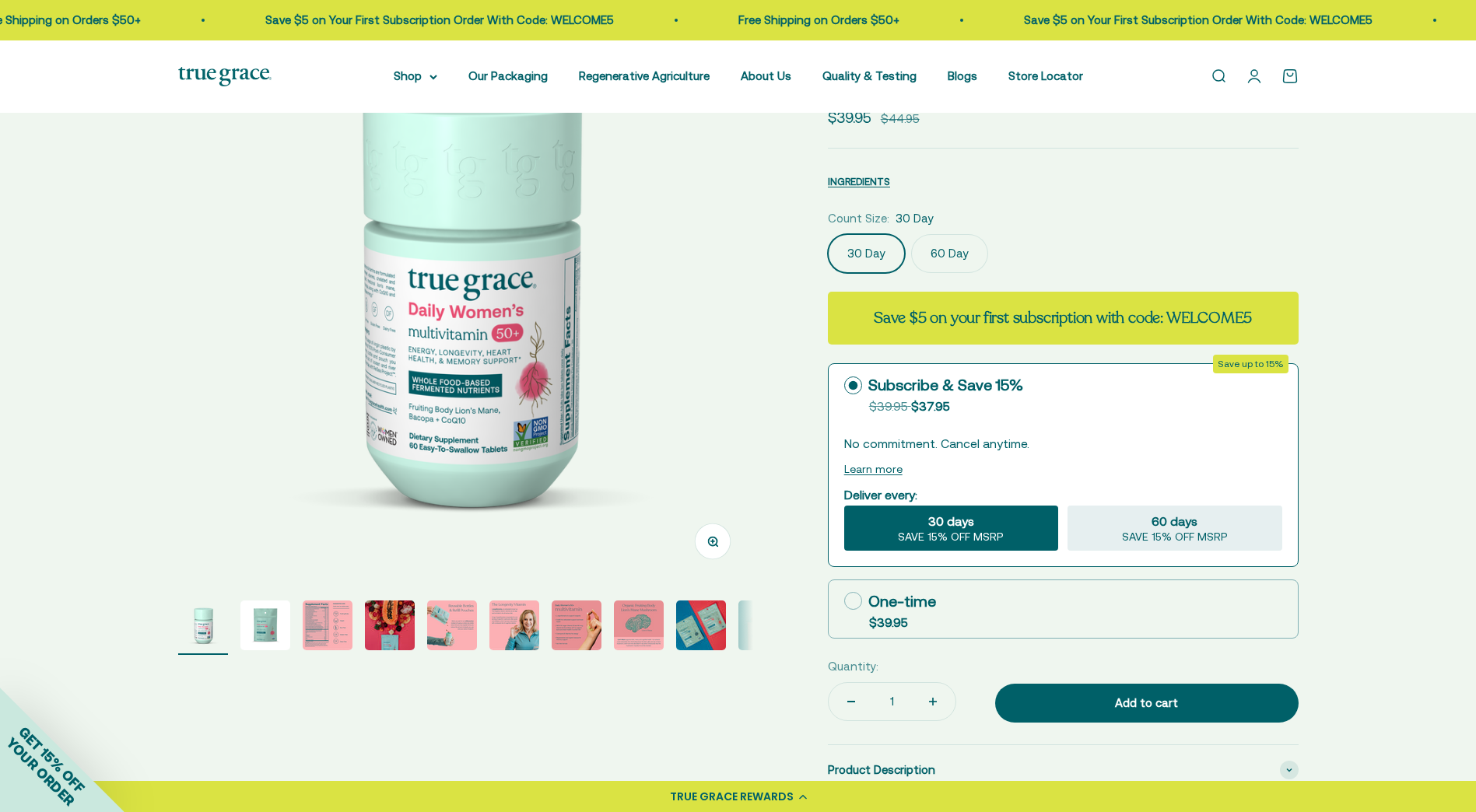
click at [391, 630] on img "Go to item 4" at bounding box center [390, 625] width 50 height 50
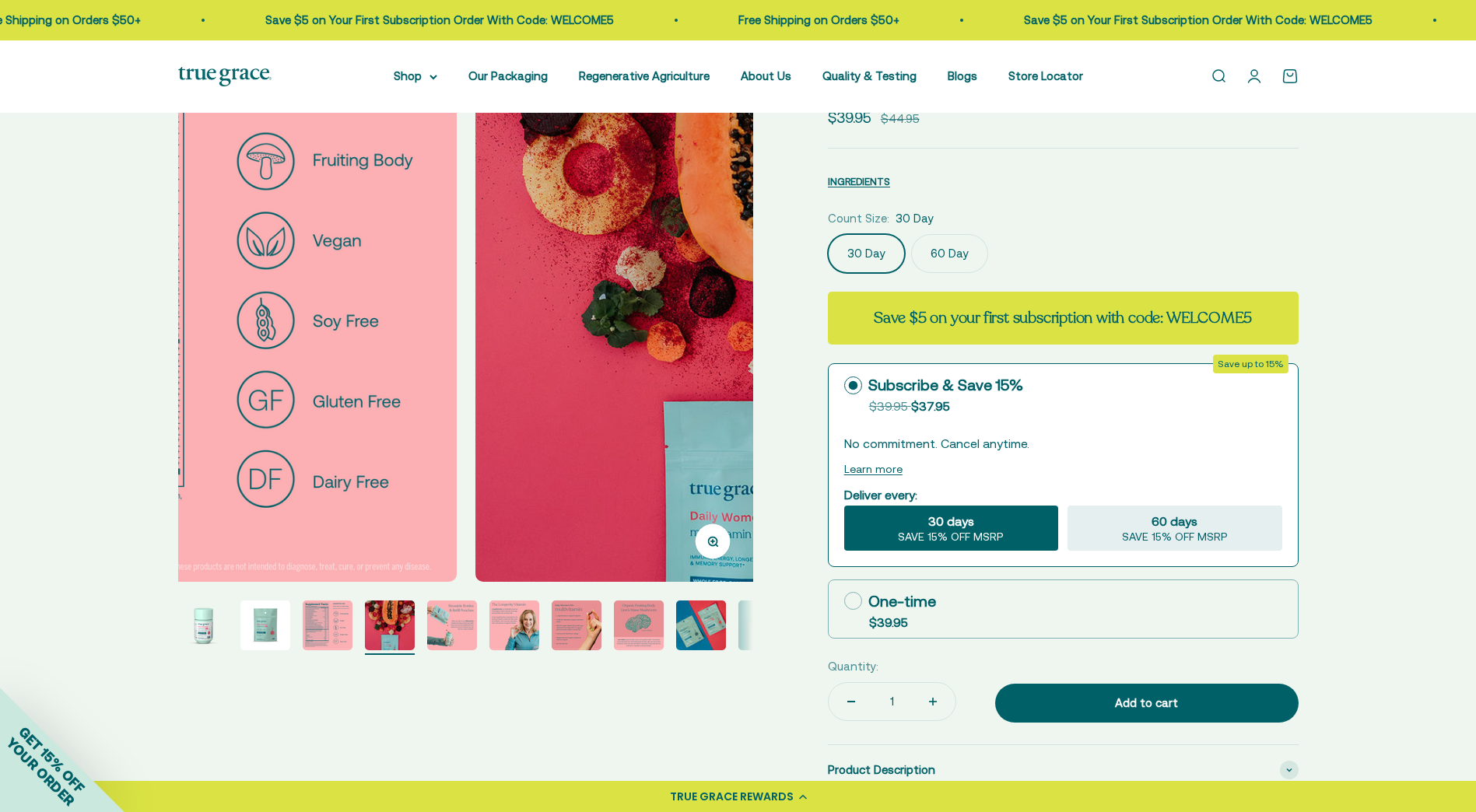
scroll to position [0, 1782]
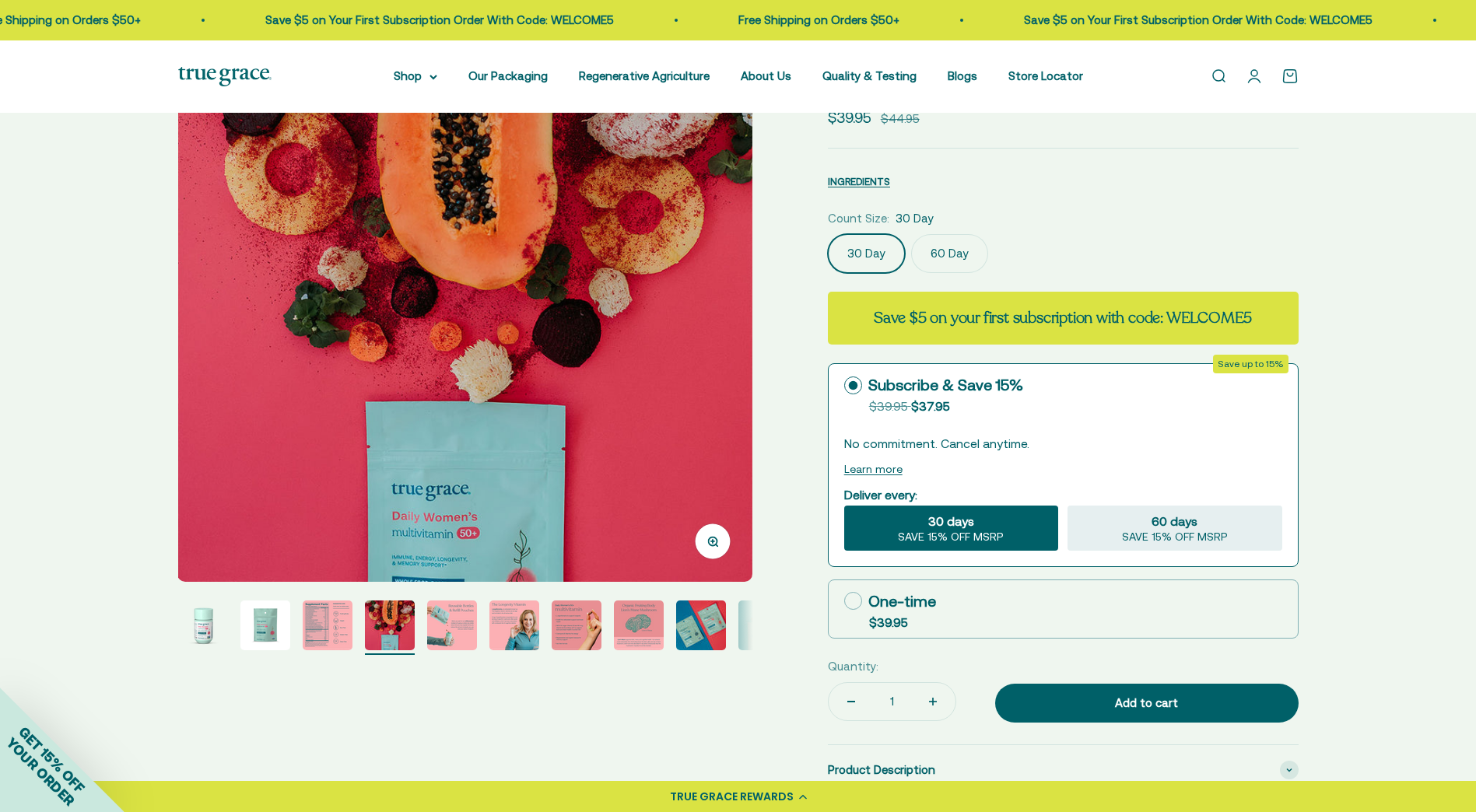
click at [271, 627] on img "Go to item 2" at bounding box center [265, 625] width 50 height 50
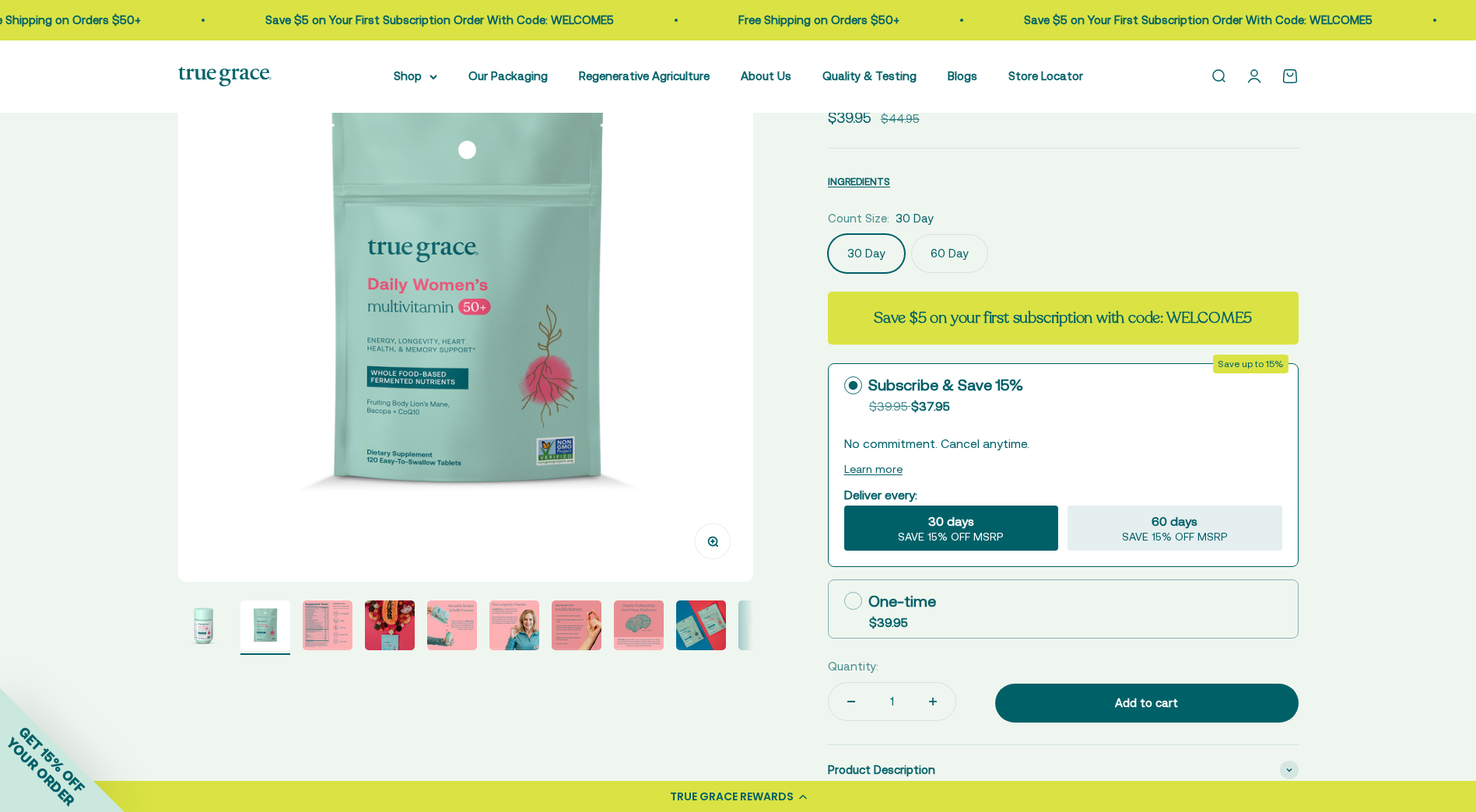
click at [327, 627] on img "Go to item 3" at bounding box center [327, 625] width 50 height 50
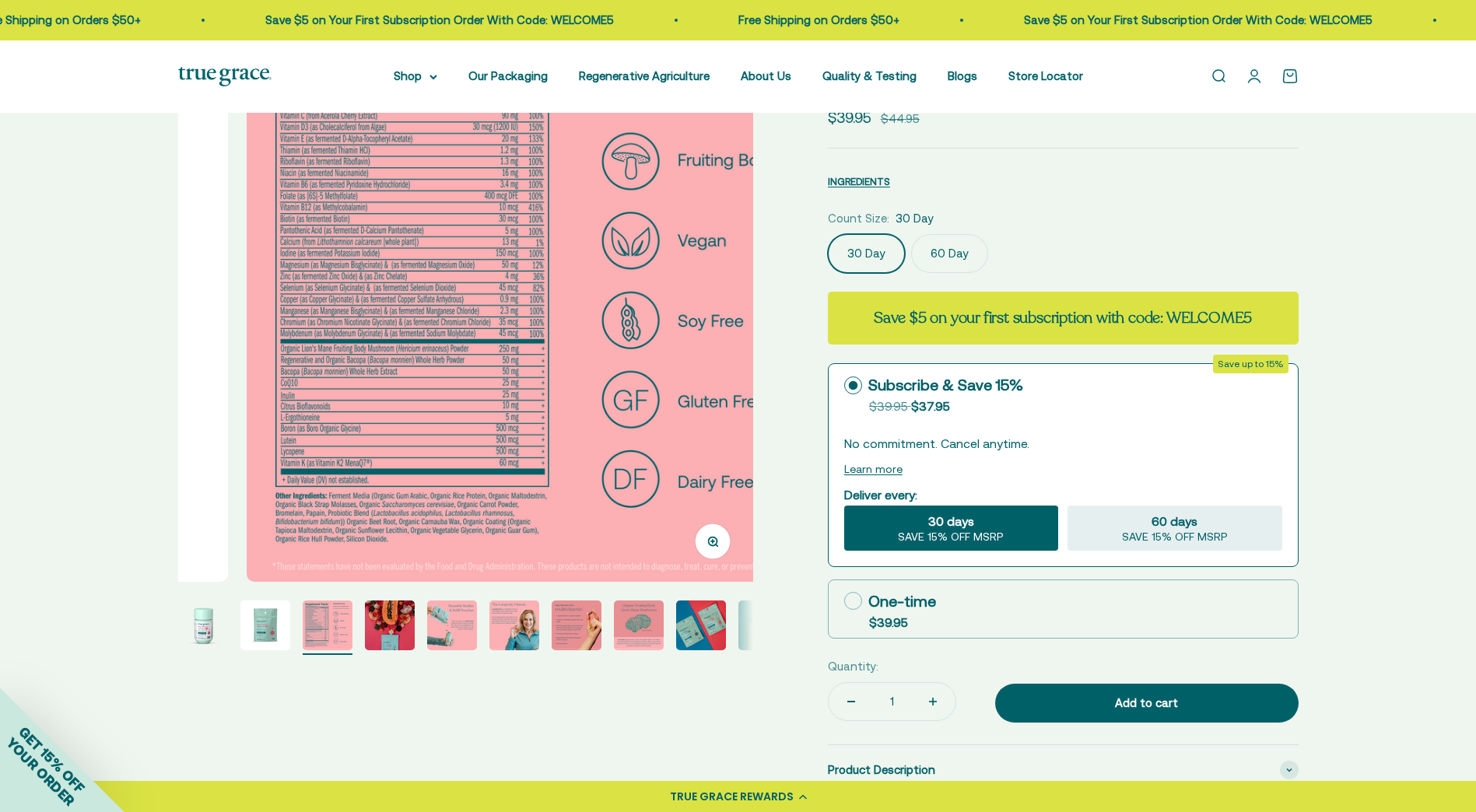
scroll to position [0, 1188]
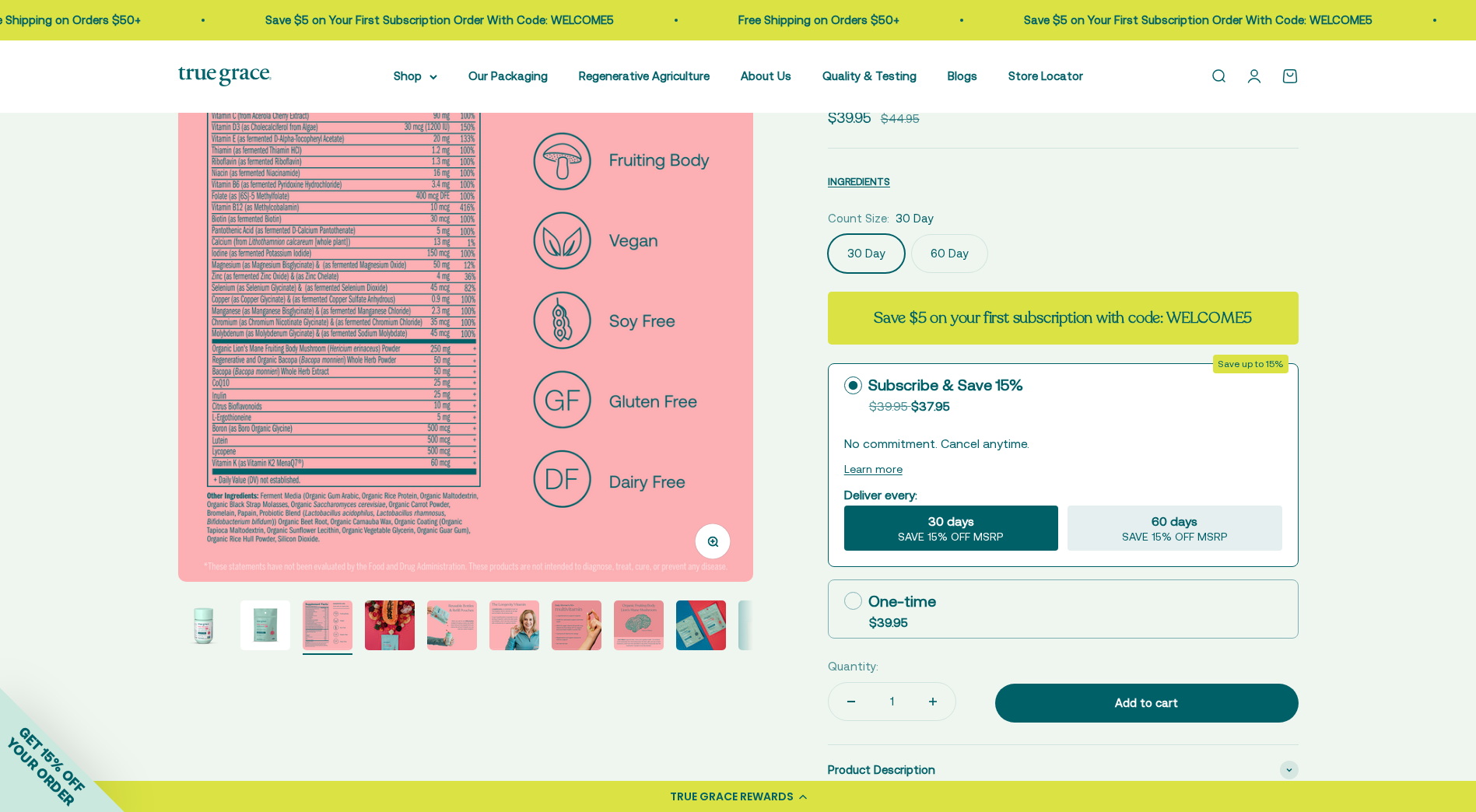
click at [448, 639] on img "Go to item 5" at bounding box center [452, 625] width 50 height 50
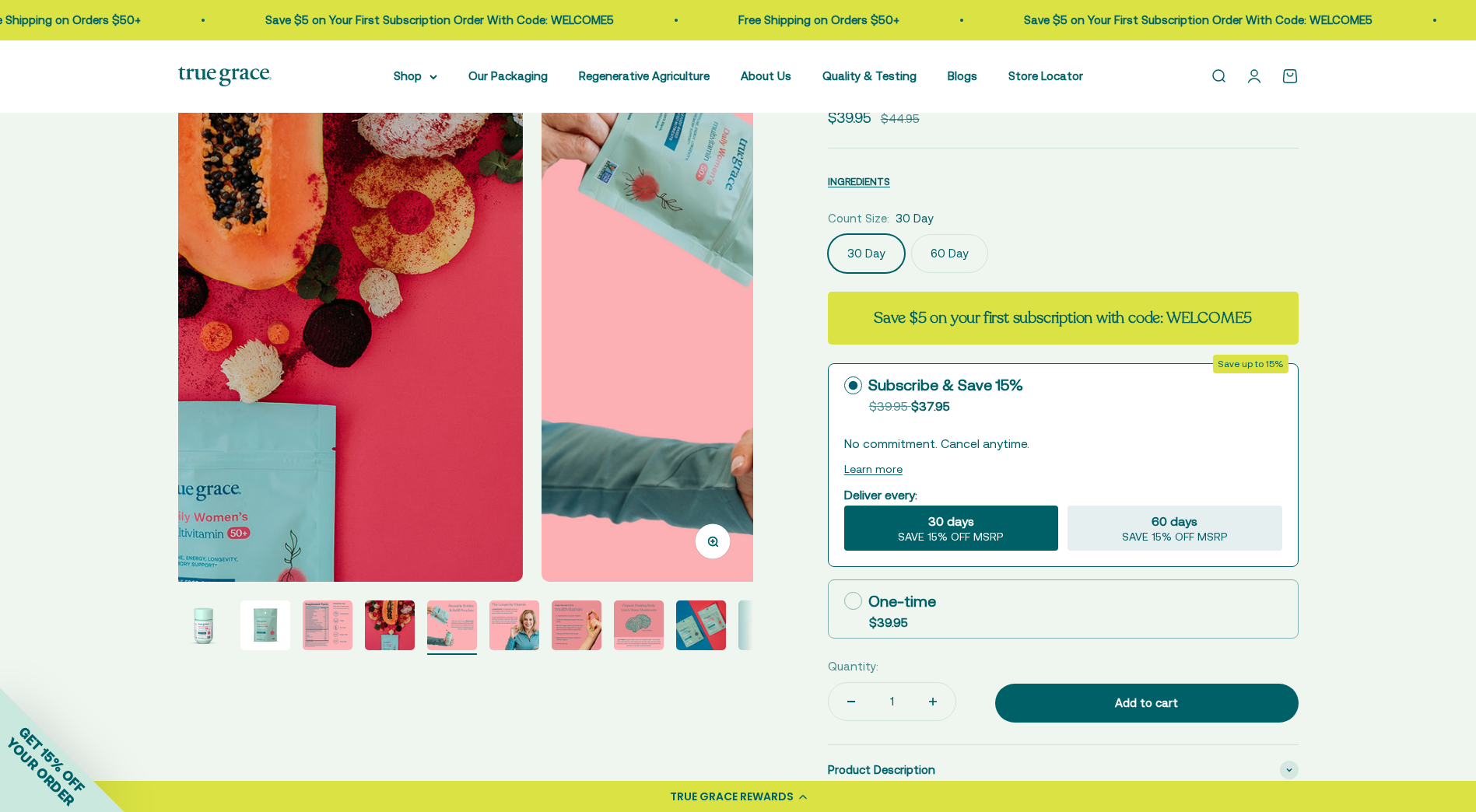
scroll to position [0, 2376]
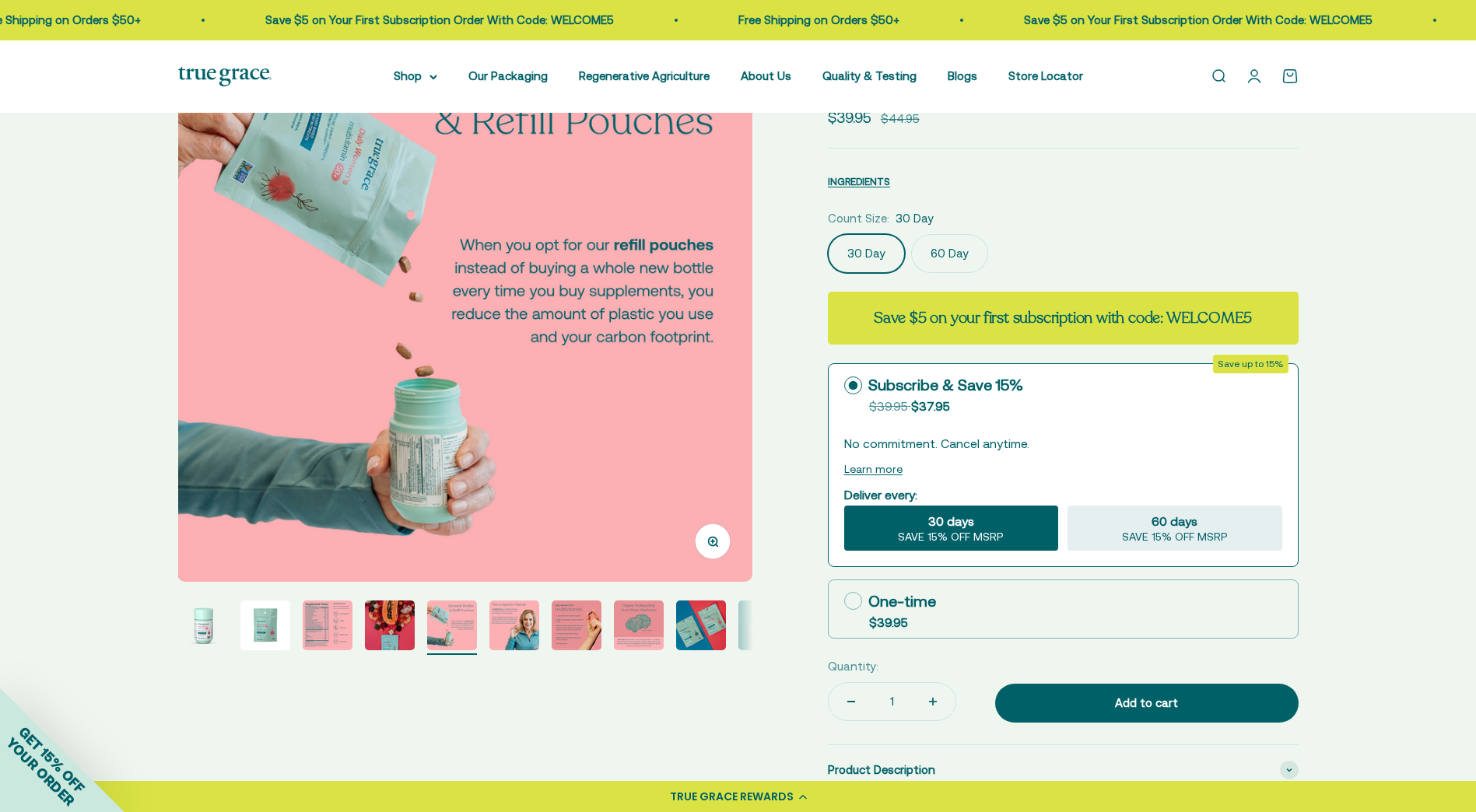
click at [522, 627] on img "Go to item 6" at bounding box center [514, 625] width 50 height 50
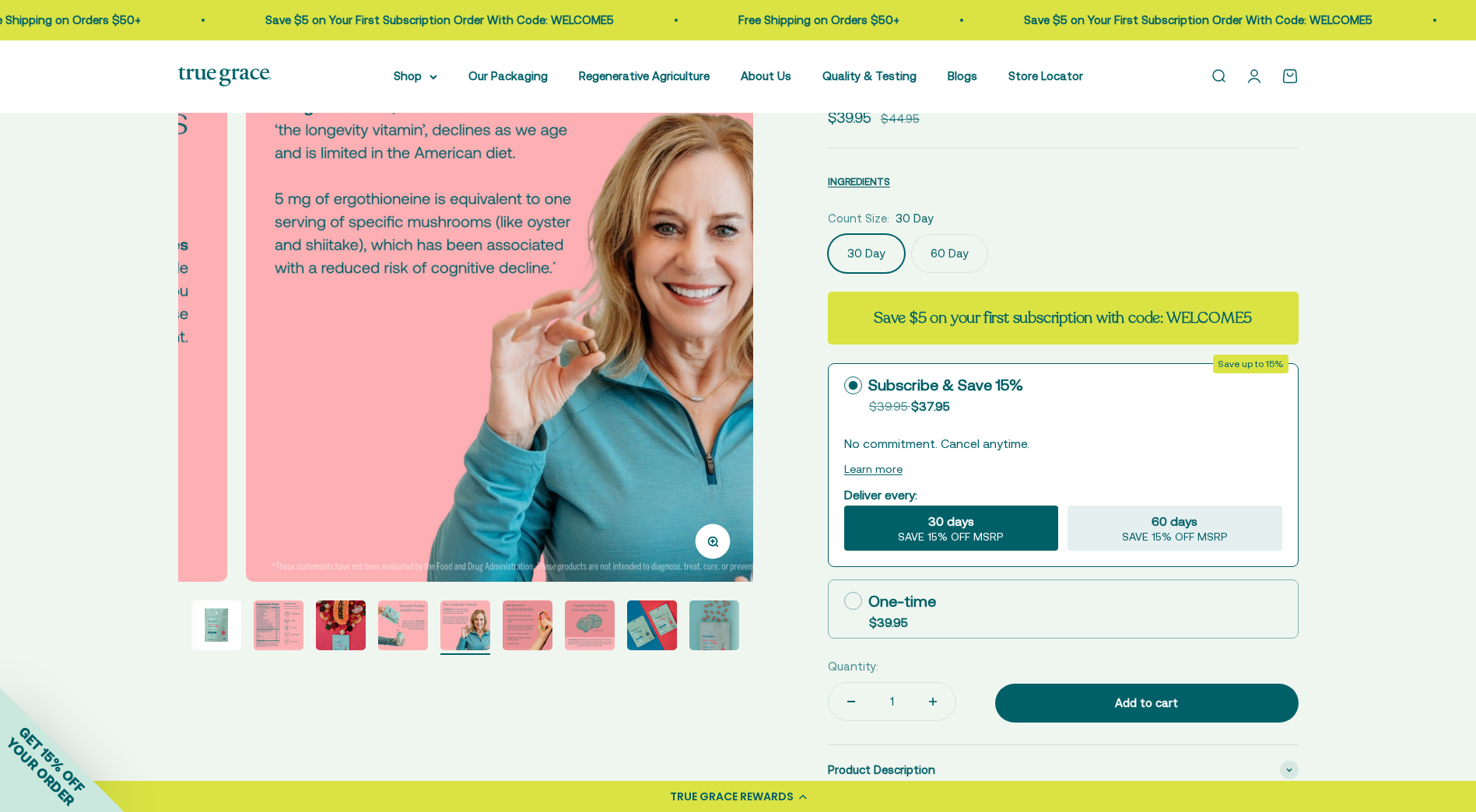
scroll to position [0, 2970]
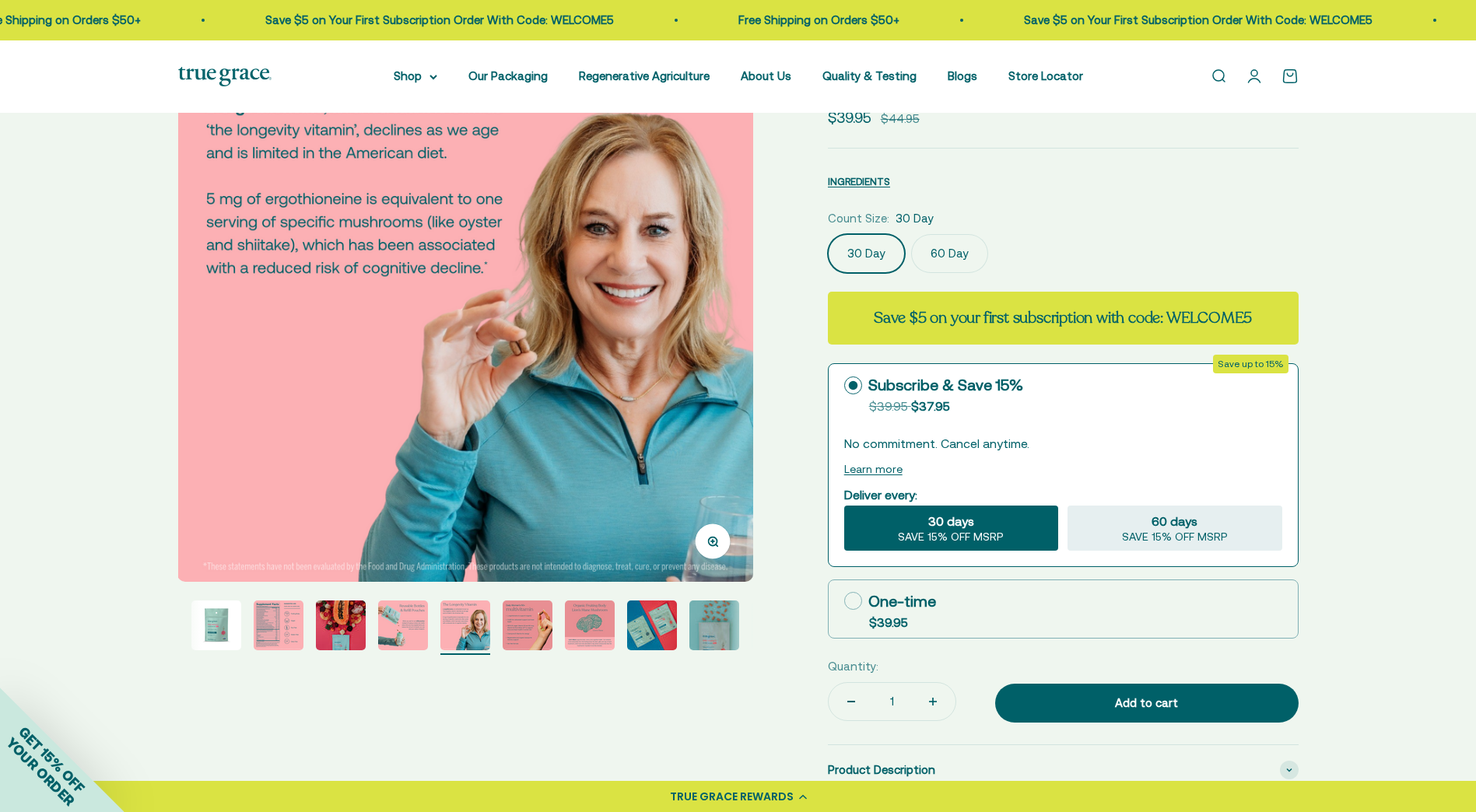
click at [517, 627] on img "Go to item 7" at bounding box center [528, 625] width 50 height 50
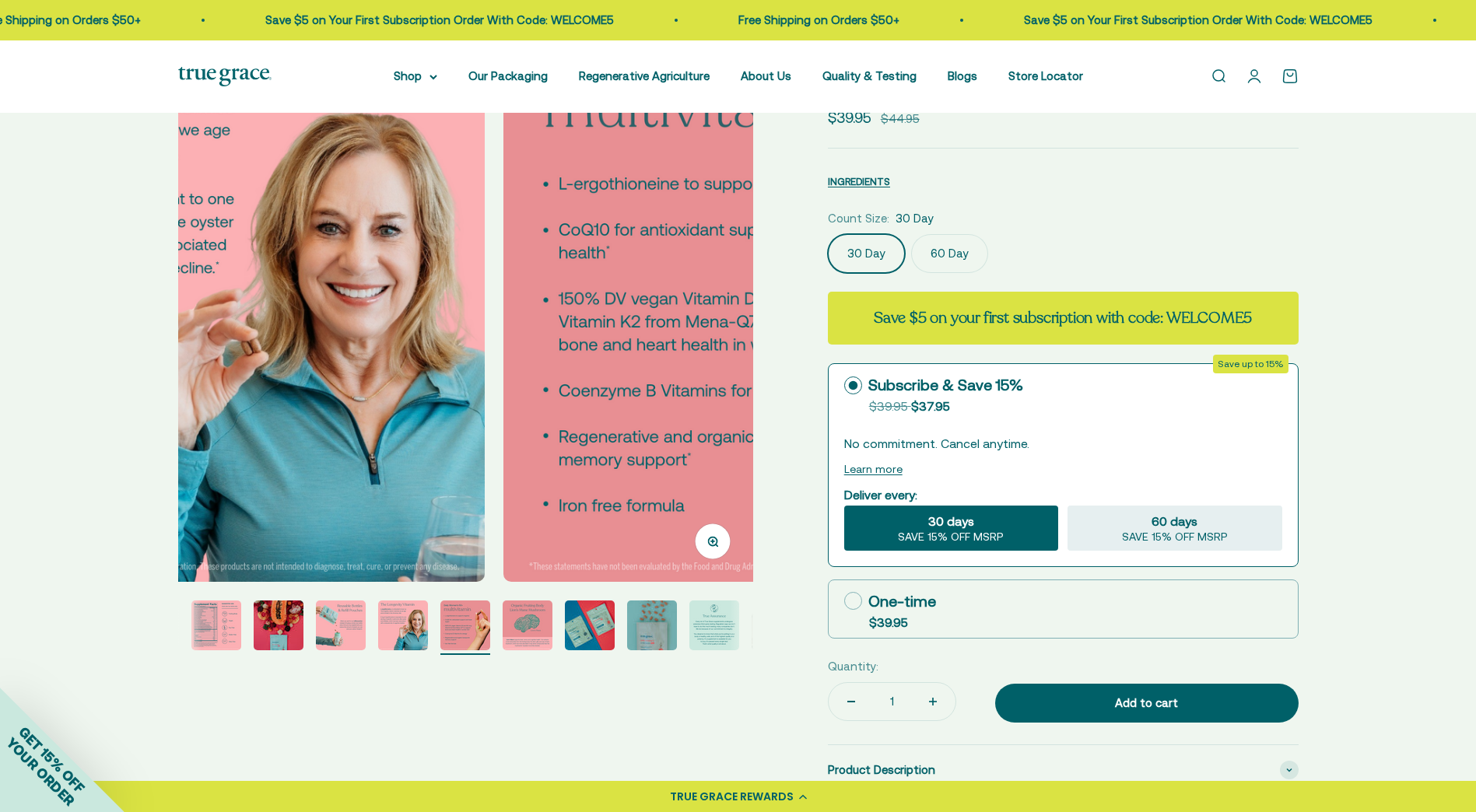
scroll to position [0, 3564]
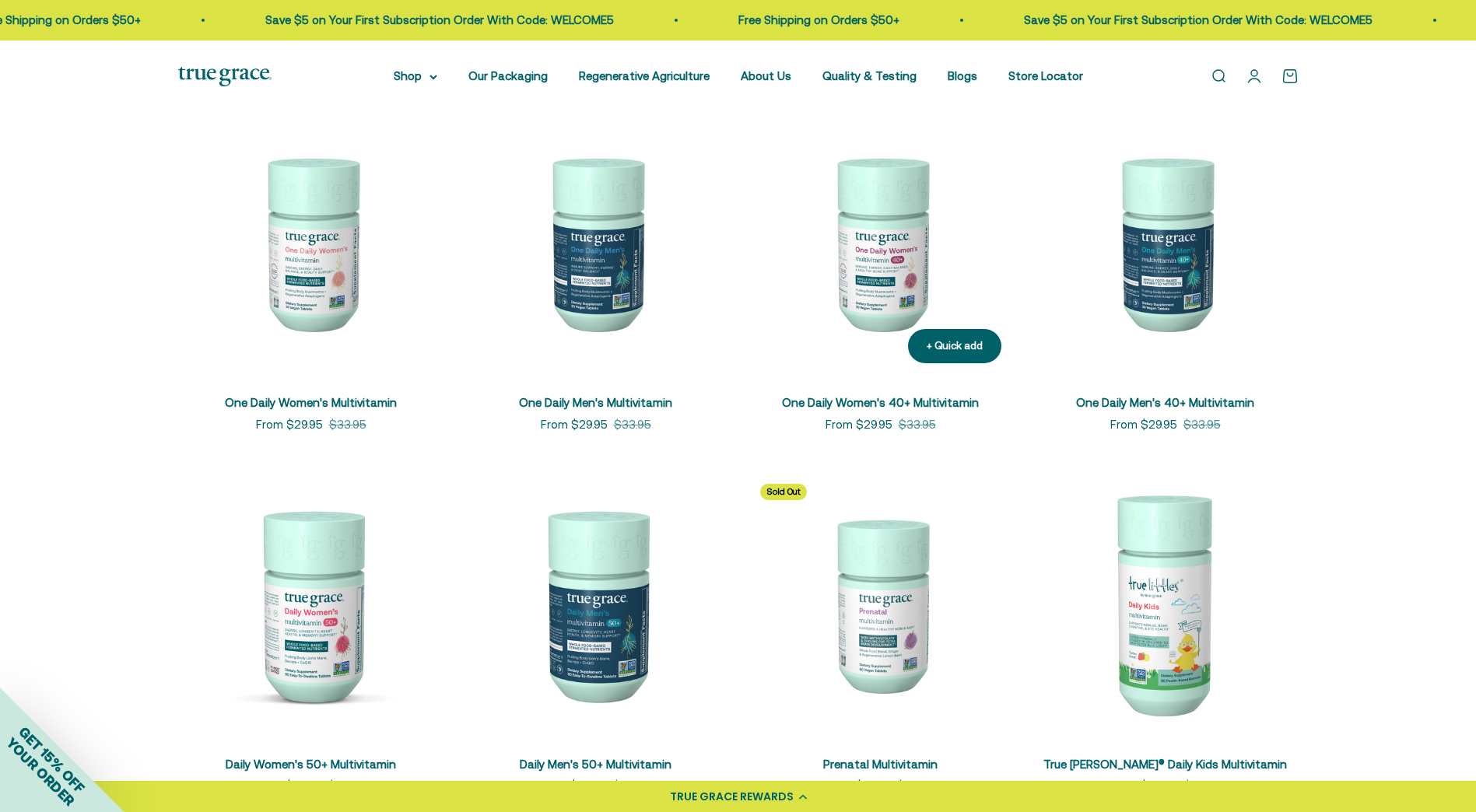
click at [894, 276] on img at bounding box center [881, 243] width 267 height 266
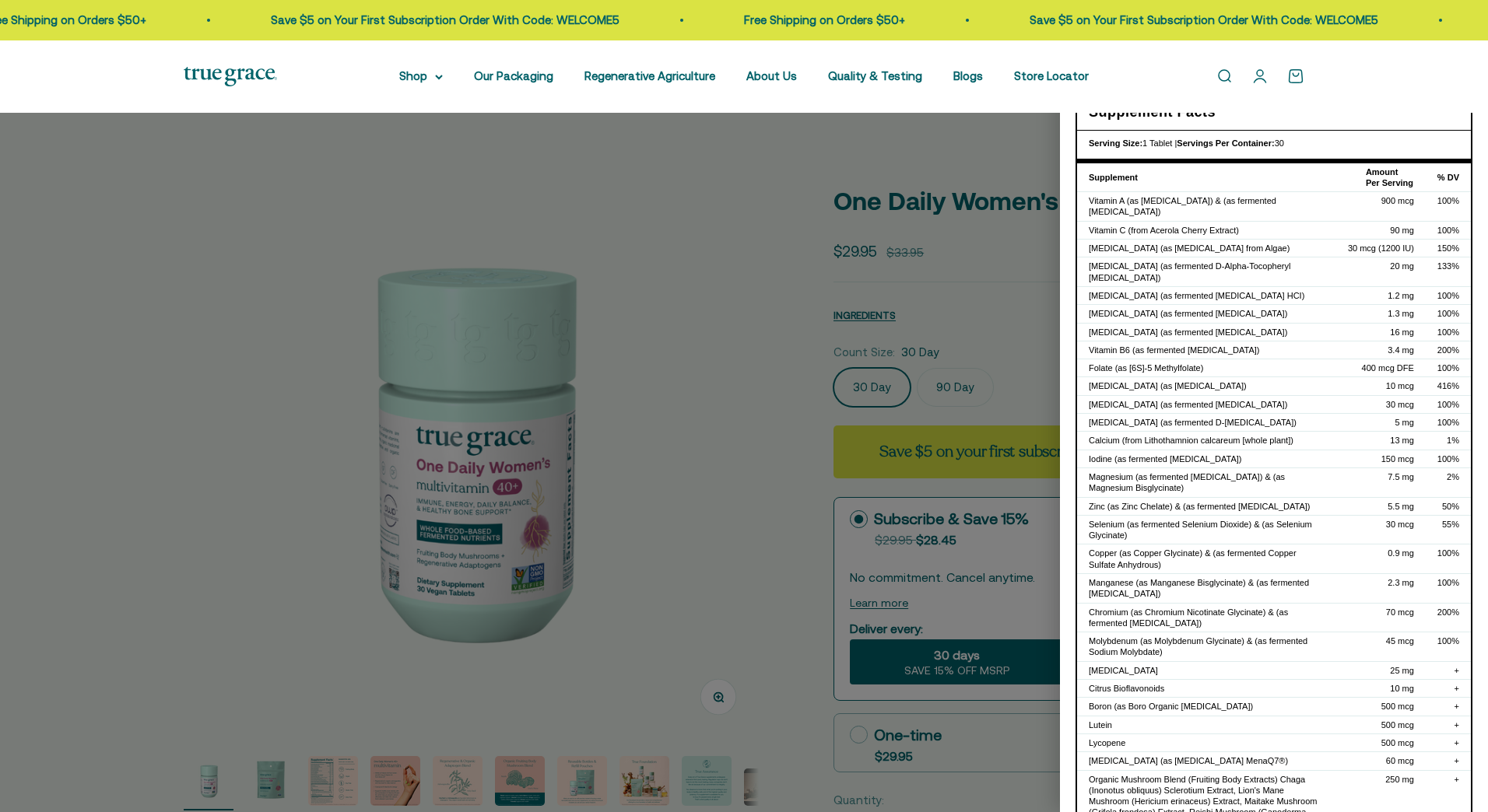
select select "3"
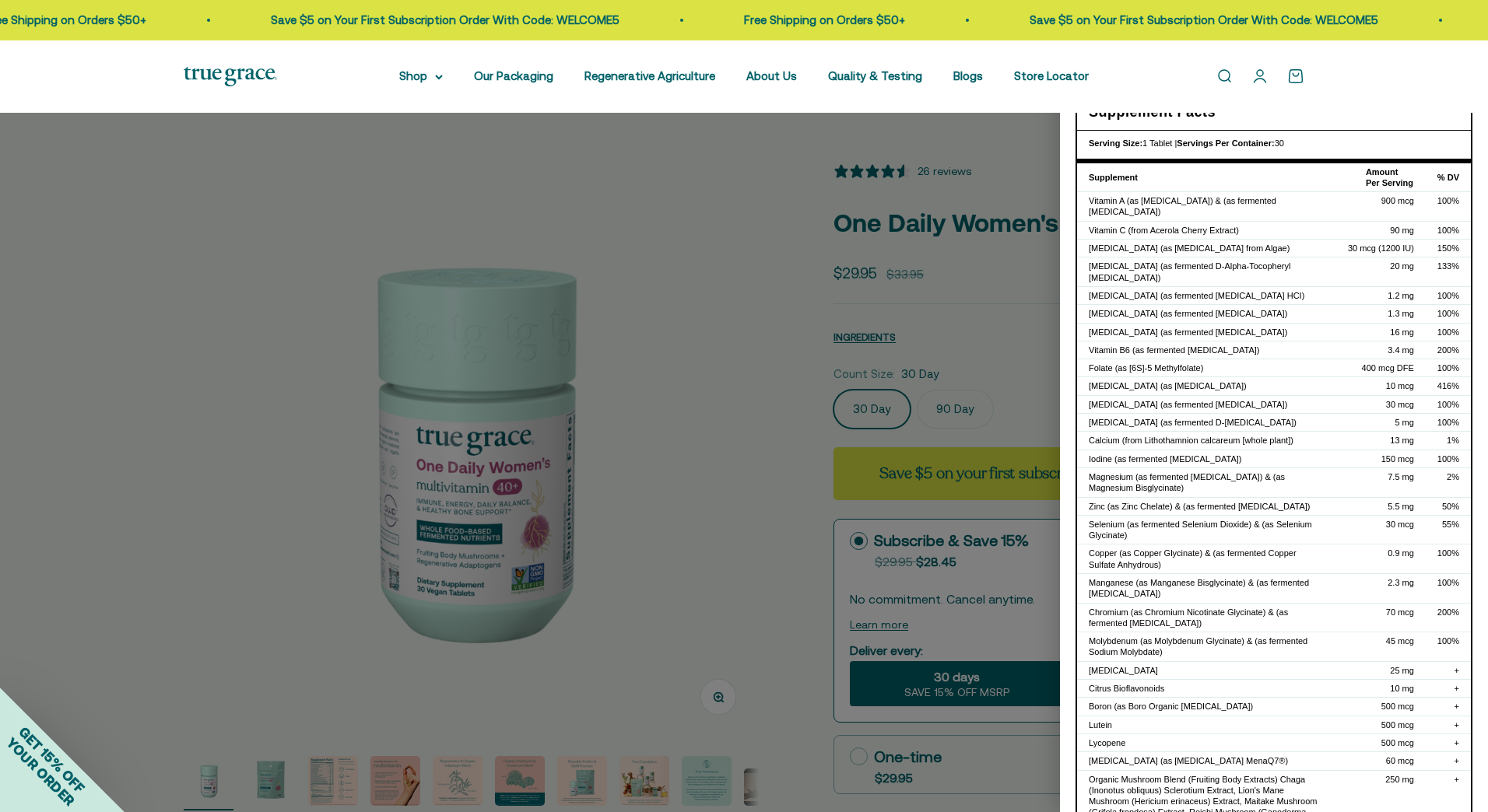
click at [174, 317] on div at bounding box center [744, 406] width 1488 height 812
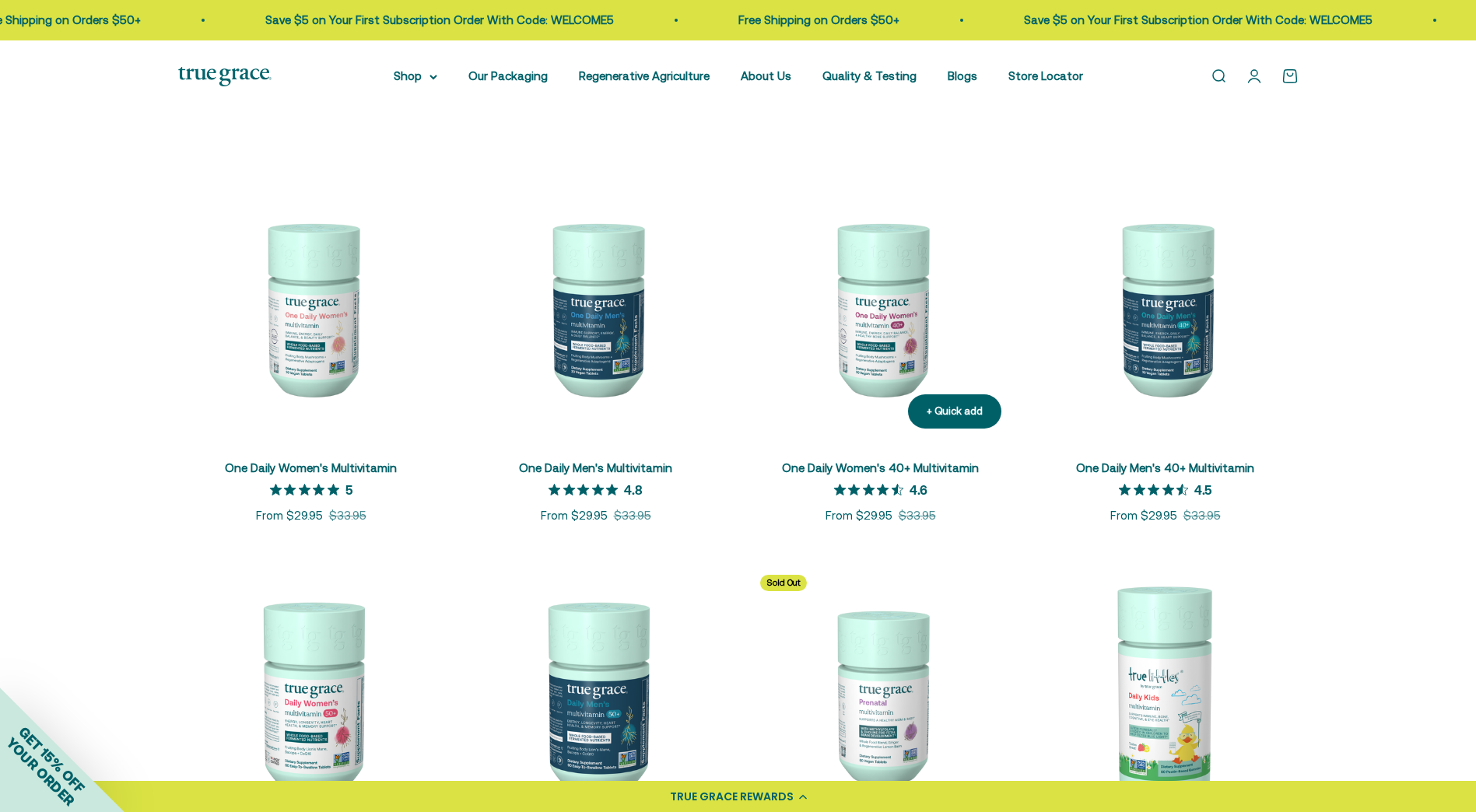
scroll to position [311, 0]
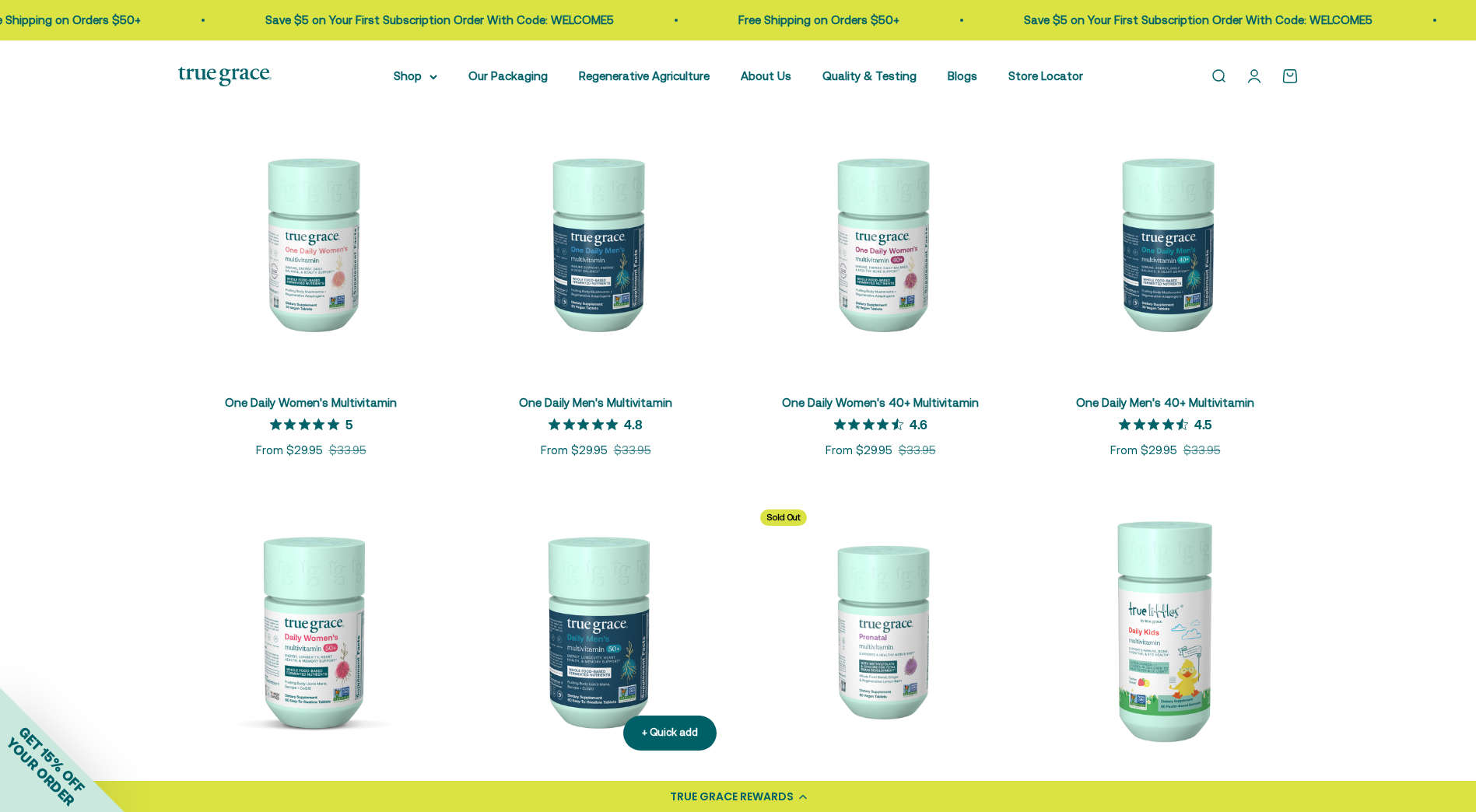
click at [610, 656] on img at bounding box center [596, 630] width 267 height 266
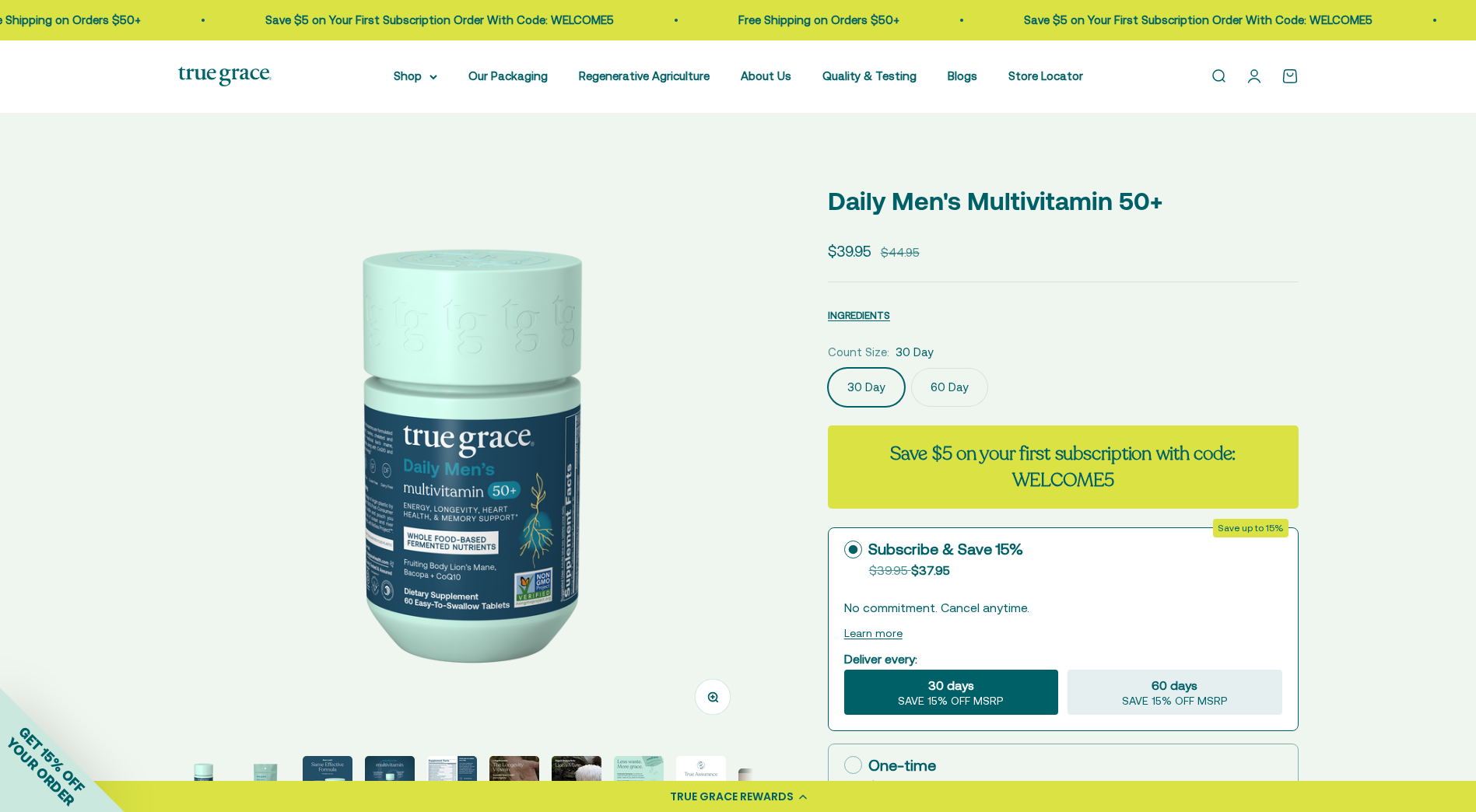
select select "3"
